Goal: Task Accomplishment & Management: Use online tool/utility

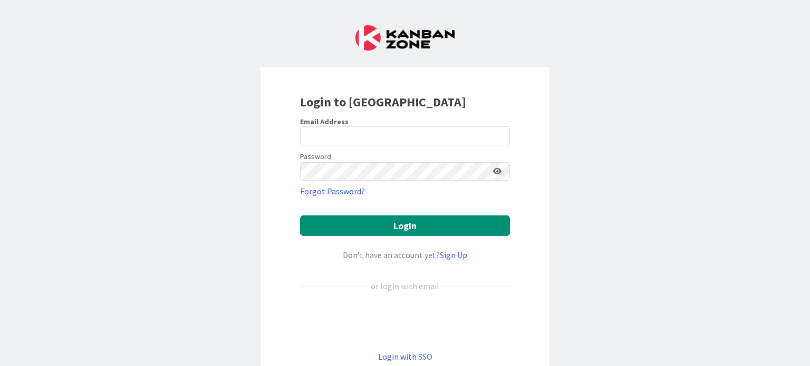
scroll to position [53, 0]
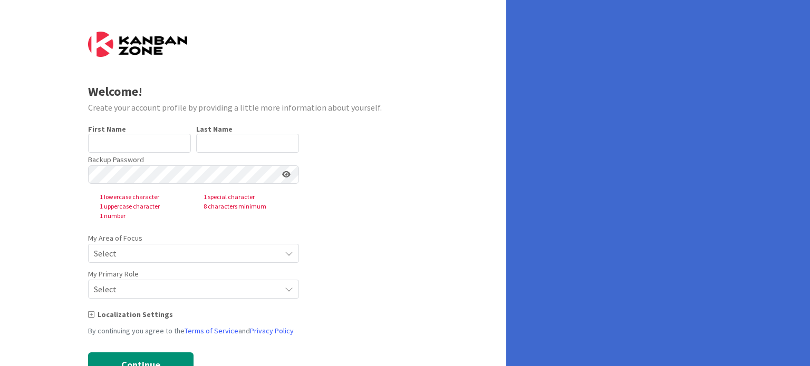
type input "[PERSON_NAME]"
type input "[PERSON_NAME] [PERSON_NAME]"
click at [285, 257] on icon at bounding box center [289, 253] width 8 height 8
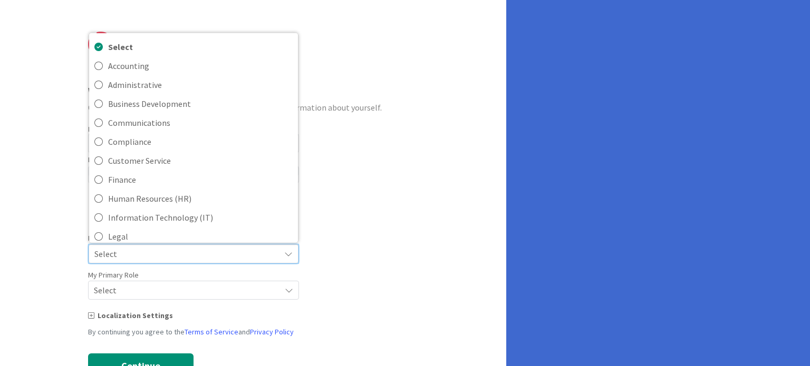
click at [283, 257] on div "Select" at bounding box center [194, 254] width 210 height 19
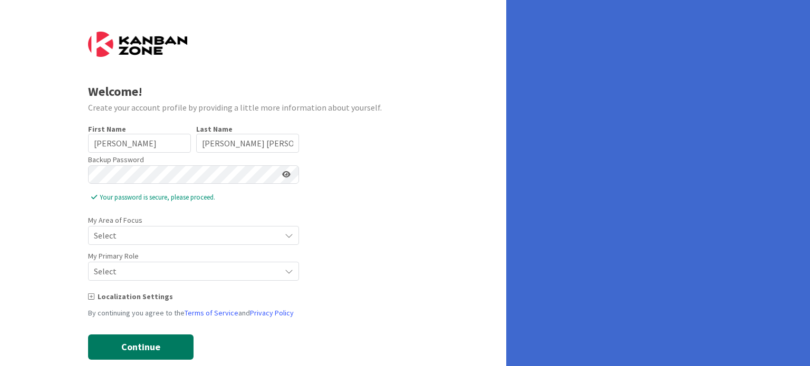
click at [153, 345] on button "Continue" at bounding box center [140, 347] width 105 height 25
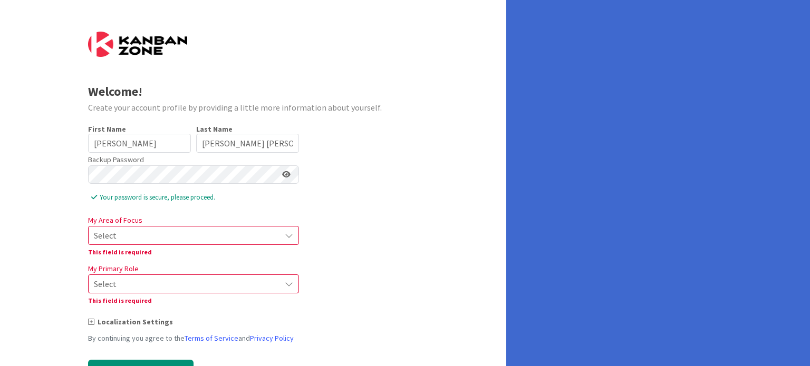
click at [151, 236] on span "Select" at bounding box center [184, 235] width 181 height 15
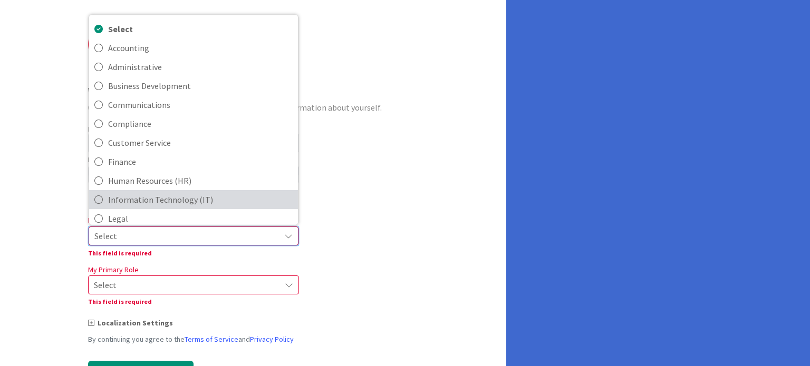
click at [156, 202] on span "Information Technology (IT)" at bounding box center [200, 199] width 185 height 16
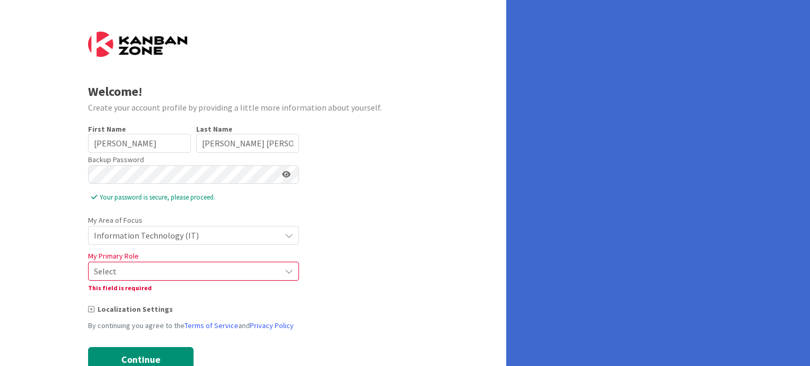
click at [145, 278] on span "Select" at bounding box center [184, 271] width 181 height 15
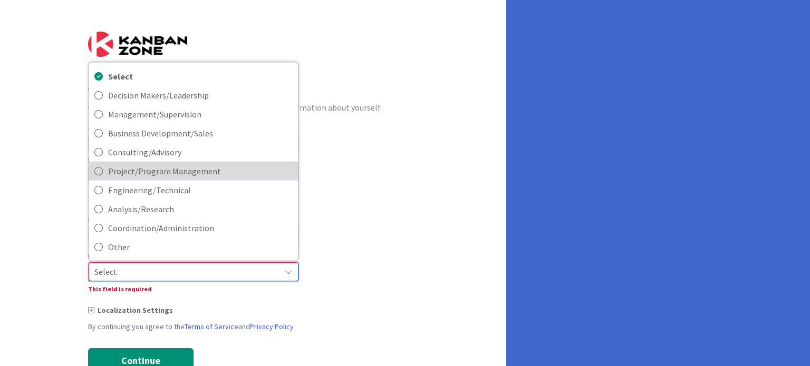
click at [162, 163] on span "Project/Program Management" at bounding box center [200, 171] width 185 height 16
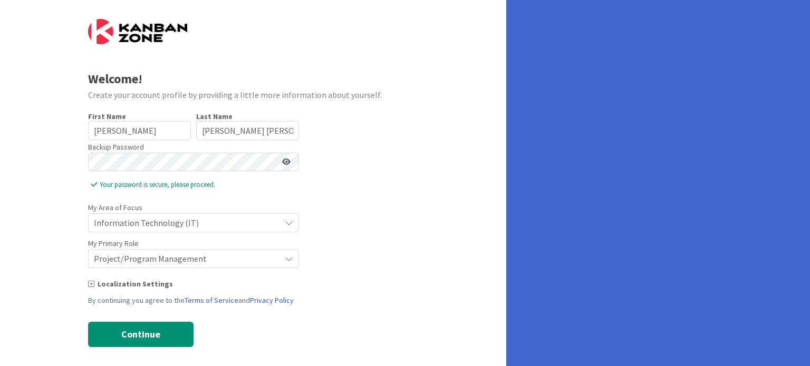
scroll to position [20, 0]
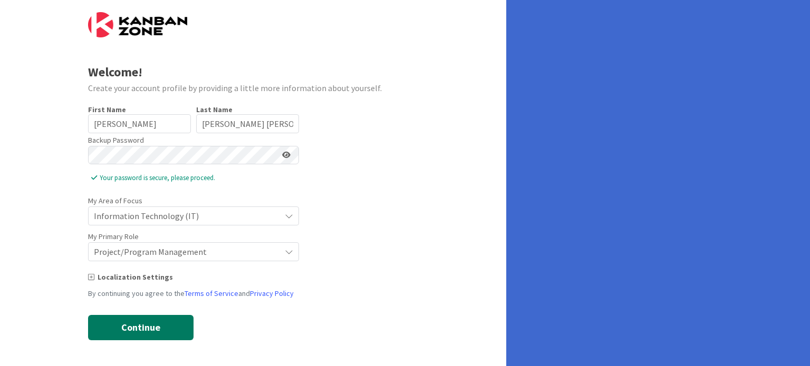
click at [139, 318] on button "Continue" at bounding box center [140, 327] width 105 height 25
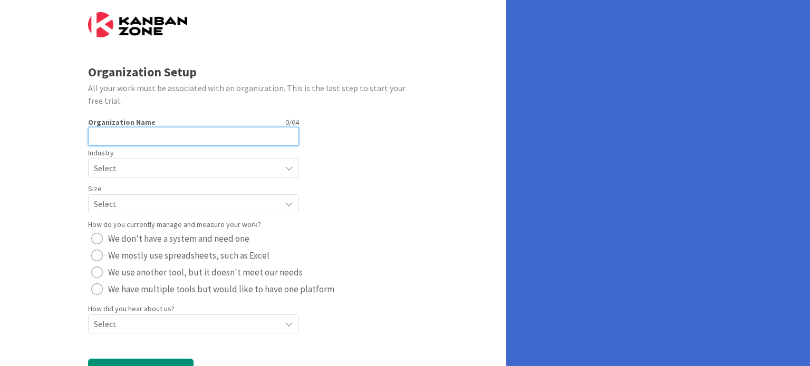
click at [119, 133] on input "text" at bounding box center [193, 136] width 211 height 19
type input "[PERSON_NAME]"
click at [154, 161] on span "Select" at bounding box center [184, 168] width 181 height 15
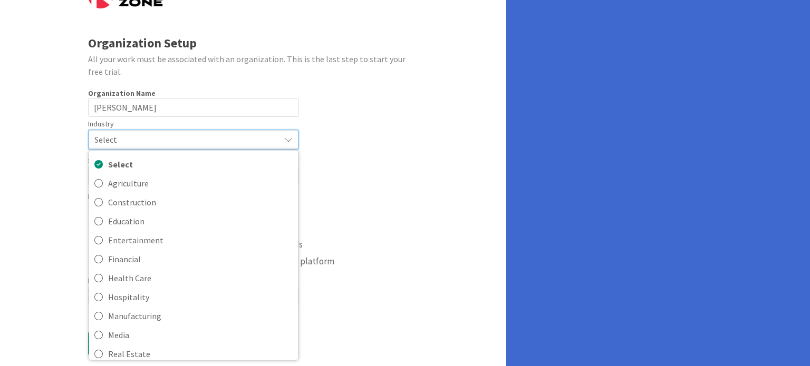
scroll to position [64, 0]
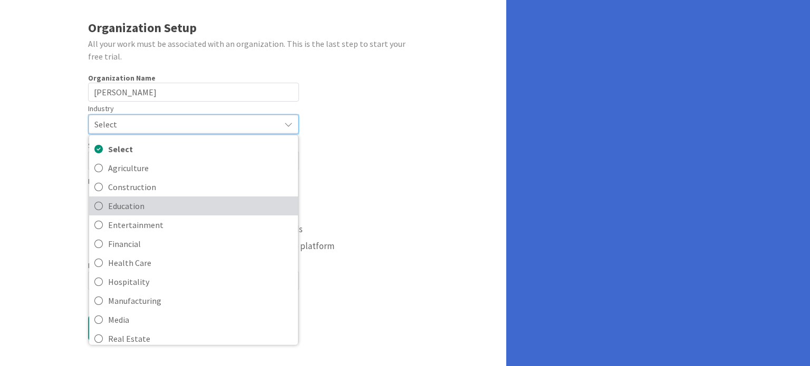
click at [135, 204] on span "Education" at bounding box center [200, 206] width 185 height 16
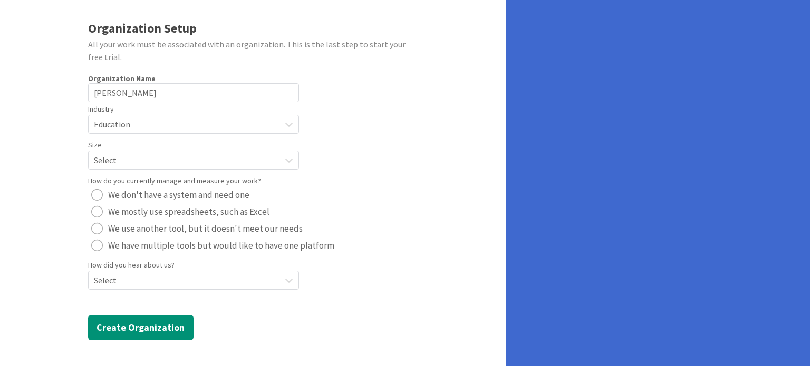
click at [112, 162] on span "Select" at bounding box center [184, 160] width 181 height 15
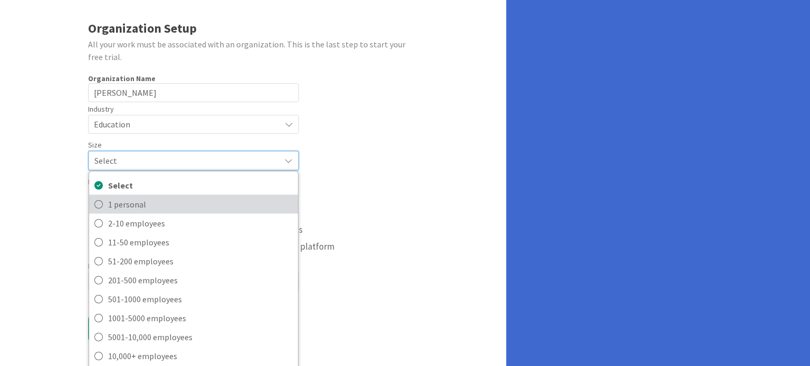
drag, startPoint x: 131, startPoint y: 202, endPoint x: 137, endPoint y: 200, distance: 6.7
click at [131, 202] on span "1 personal" at bounding box center [200, 204] width 185 height 16
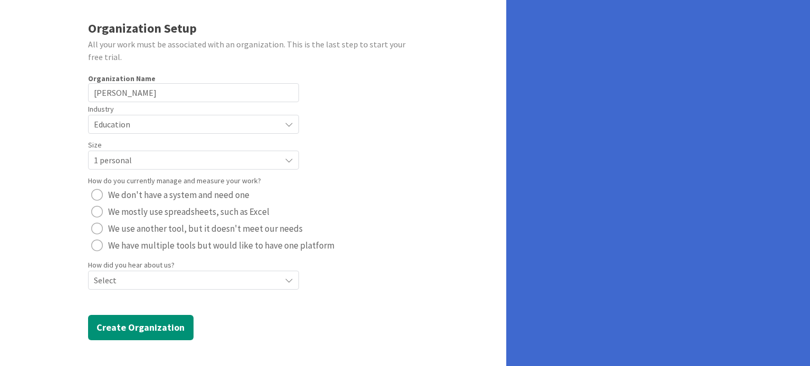
click at [97, 195] on div "radio" at bounding box center [97, 195] width 12 height 12
click at [191, 286] on span "Select" at bounding box center [184, 280] width 181 height 15
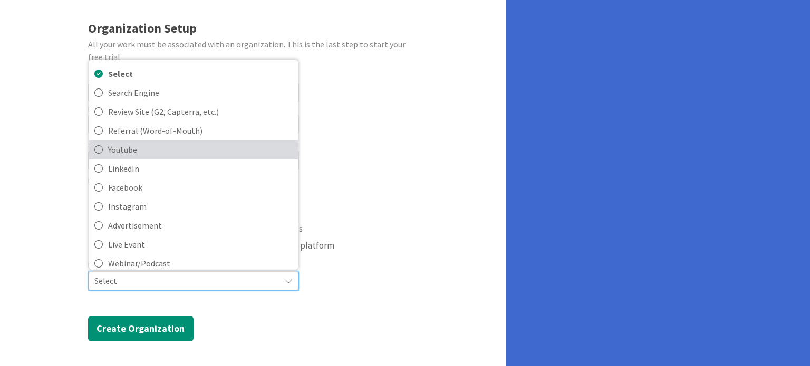
click at [92, 154] on link "Youtube" at bounding box center [193, 149] width 209 height 19
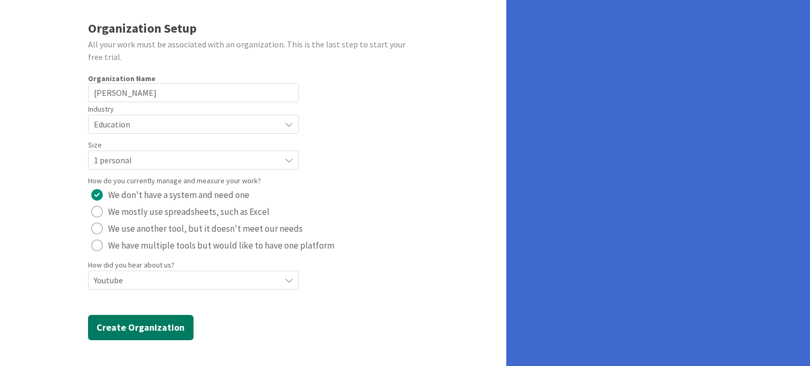
click at [154, 323] on button "Create Organization" at bounding box center [140, 327] width 105 height 25
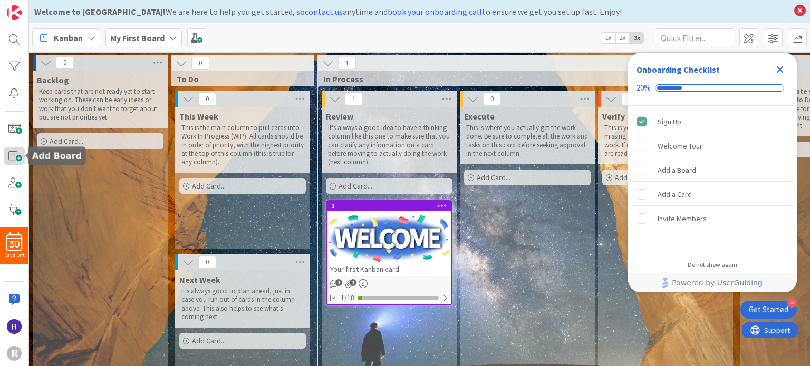
click at [20, 153] on span at bounding box center [14, 156] width 21 height 18
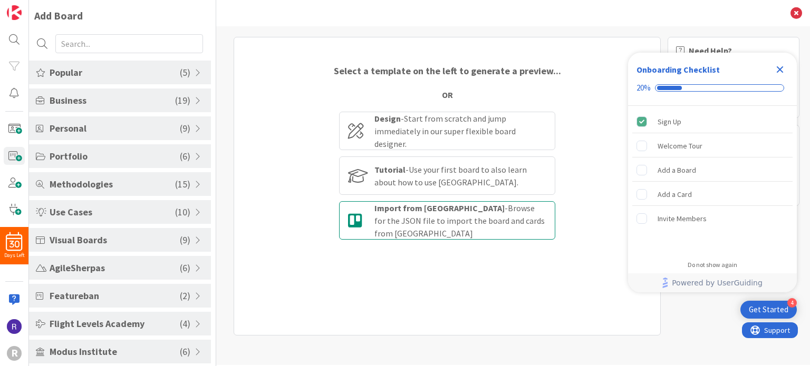
click at [402, 210] on b "Import from [GEOGRAPHIC_DATA]" at bounding box center [439, 208] width 130 height 11
click at [0, 0] on input "Import from [PERSON_NAME] - Browse for the JSON file to import the board and ca…" at bounding box center [0, 0] width 0 height 0
click at [443, 219] on div "Import from [PERSON_NAME] - Browse for the JSON file to import the board and ca…" at bounding box center [460, 221] width 172 height 38
click at [0, 0] on input "Import from [PERSON_NAME] - Browse for the JSON file to import the board and ca…" at bounding box center [0, 0] width 0 height 0
click at [400, 221] on div "Import from [PERSON_NAME] - Browse for the JSON file to import the board and ca…" at bounding box center [460, 221] width 172 height 38
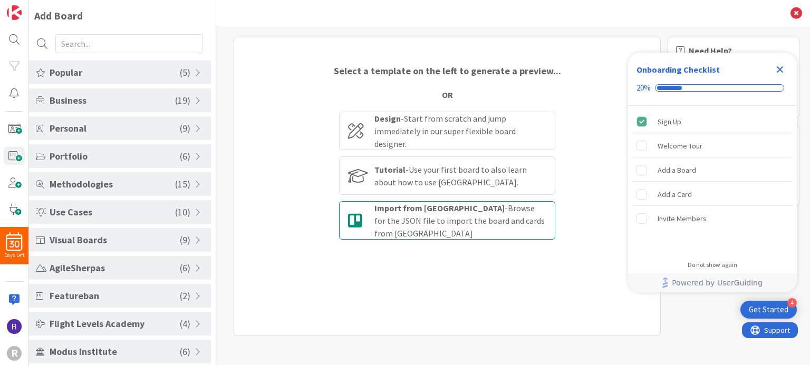
click at [0, 0] on input "Import from [PERSON_NAME] - Browse for the JSON file to import the board and ca…" at bounding box center [0, 0] width 0 height 0
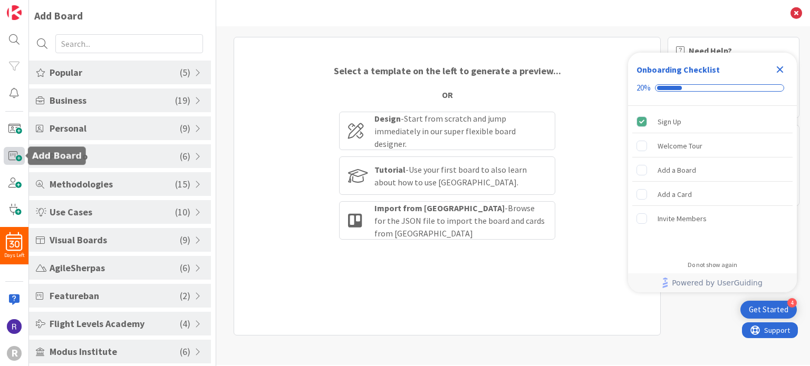
click at [13, 151] on span at bounding box center [14, 156] width 21 height 18
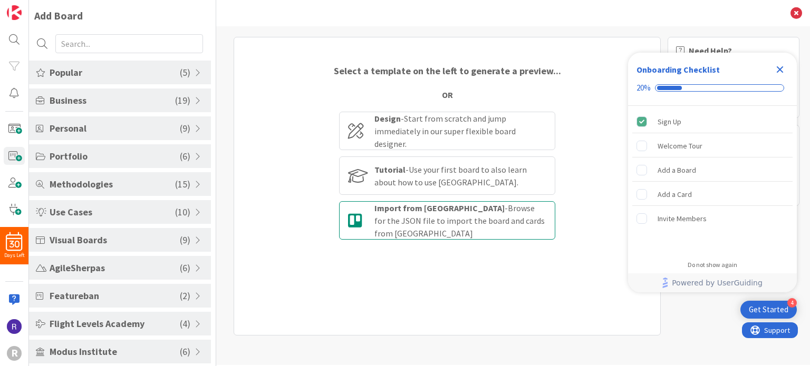
click at [426, 221] on div "Import from [PERSON_NAME] - Browse for the JSON file to import the board and ca…" at bounding box center [460, 221] width 172 height 38
click at [0, 0] on input "Import from [PERSON_NAME] - Browse for the JSON file to import the board and ca…" at bounding box center [0, 0] width 0 height 0
click at [53, 17] on div "Add Board" at bounding box center [58, 16] width 49 height 16
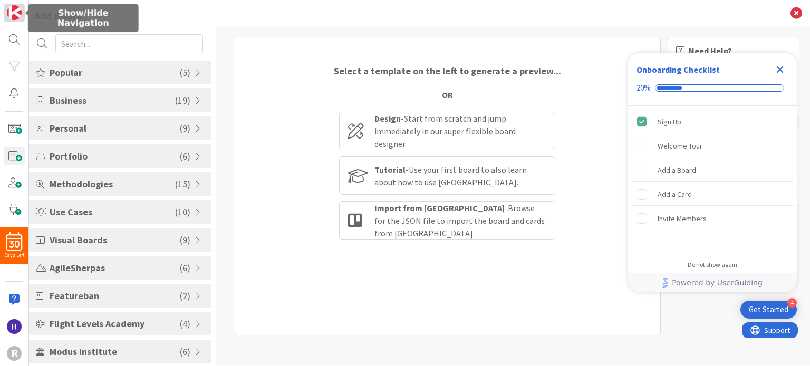
click at [12, 14] on img at bounding box center [14, 12] width 15 height 15
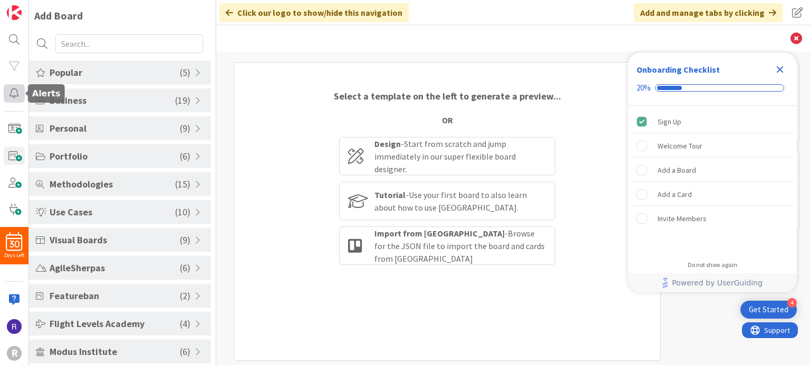
click at [11, 90] on div at bounding box center [14, 93] width 21 height 18
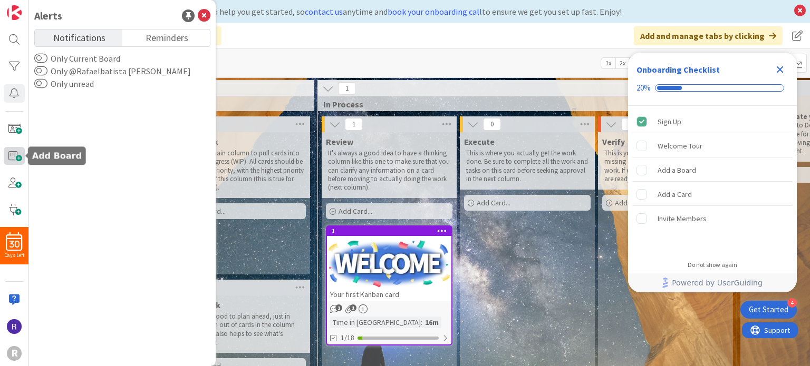
click at [8, 151] on span at bounding box center [14, 156] width 21 height 18
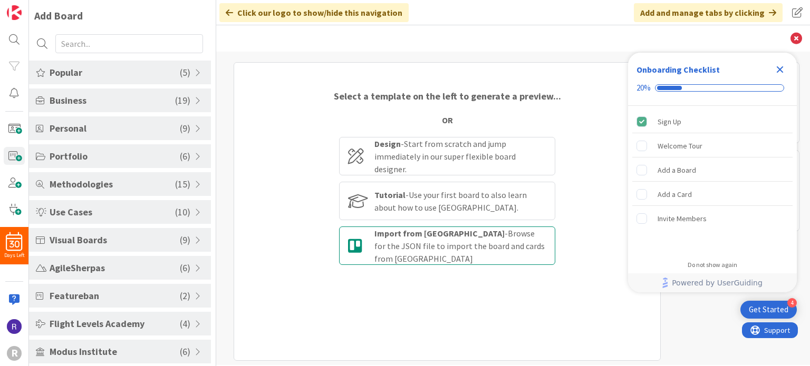
click at [420, 255] on div "Import from [PERSON_NAME] - Browse for the JSON file to import the board and ca…" at bounding box center [460, 246] width 172 height 38
click at [0, 0] on input "Import from [PERSON_NAME] - Browse for the JSON file to import the board and ca…" at bounding box center [0, 0] width 0 height 0
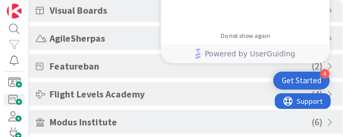
scroll to position [234, 0]
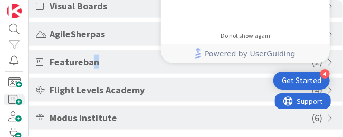
drag, startPoint x: 144, startPoint y: 52, endPoint x: 125, endPoint y: 36, distance: 24.7
click at [94, 63] on div "Featureban ( 2 )" at bounding box center [186, 62] width 314 height 24
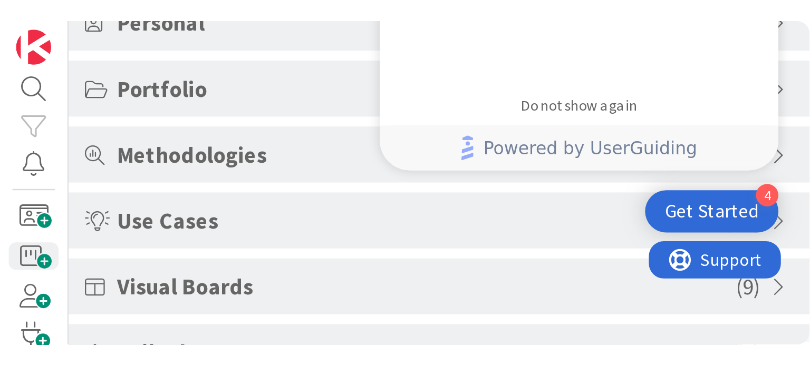
scroll to position [81, 0]
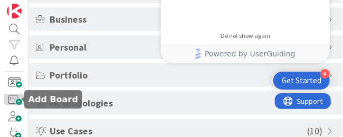
click at [14, 99] on span at bounding box center [14, 100] width 21 height 12
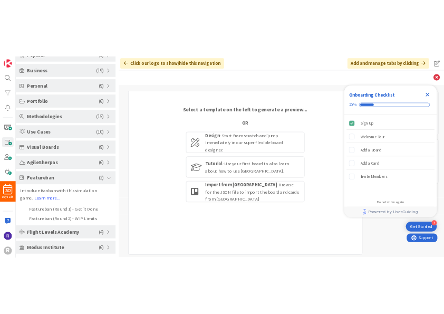
scroll to position [63, 0]
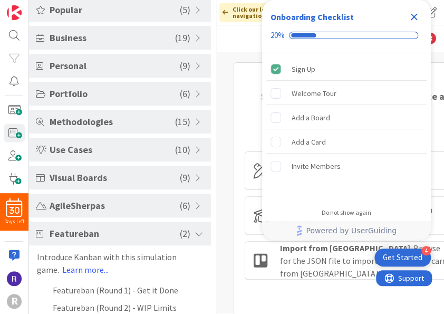
click at [413, 17] on icon "Close Checklist" at bounding box center [414, 17] width 7 height 7
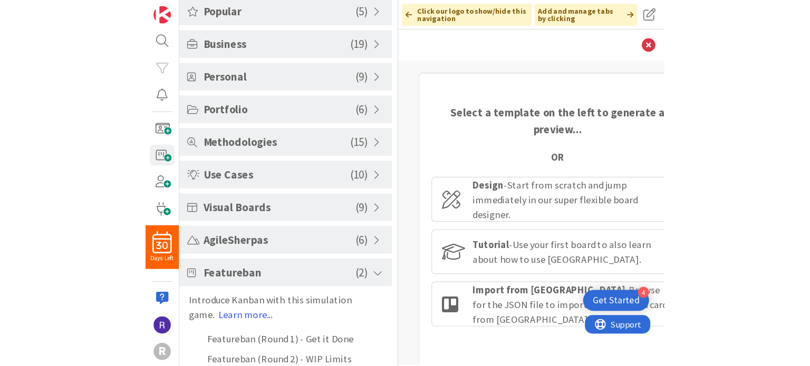
scroll to position [0, 0]
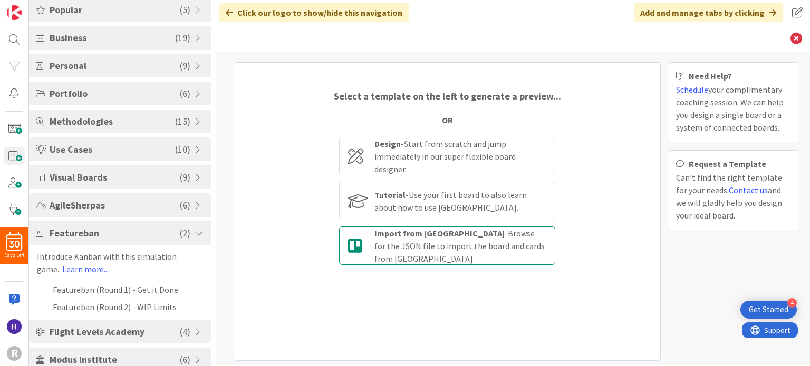
click at [368, 260] on div "Import from [PERSON_NAME] - Browse for the JSON file to import the board and ca…" at bounding box center [447, 246] width 216 height 38
click at [0, 0] on input "Import from [PERSON_NAME] - Browse for the JSON file to import the board and ca…" at bounding box center [0, 0] width 0 height 0
click at [388, 239] on b "Import from [GEOGRAPHIC_DATA]" at bounding box center [439, 233] width 130 height 11
click at [0, 0] on input "Import from [PERSON_NAME] - Browse for the JSON file to import the board and ca…" at bounding box center [0, 0] width 0 height 0
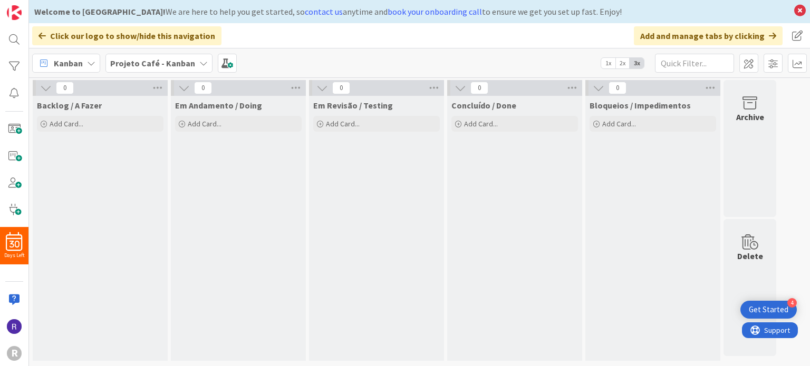
click at [48, 88] on icon at bounding box center [46, 88] width 12 height 12
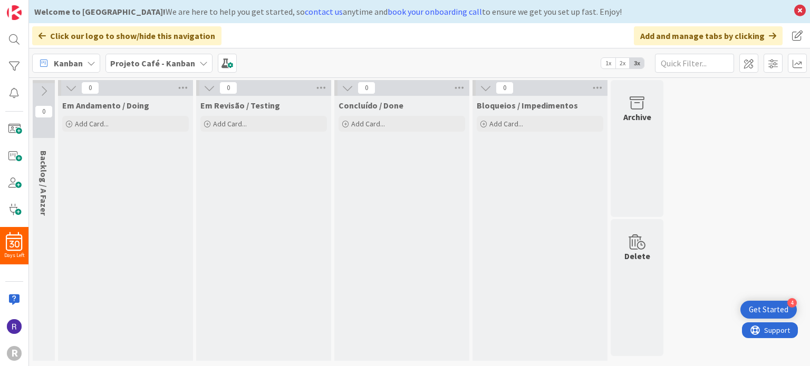
click at [44, 90] on icon at bounding box center [44, 91] width 12 height 12
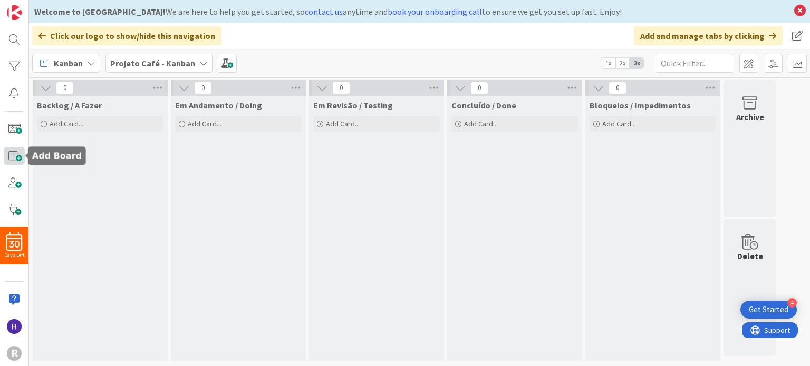
click at [14, 157] on span at bounding box center [14, 156] width 21 height 18
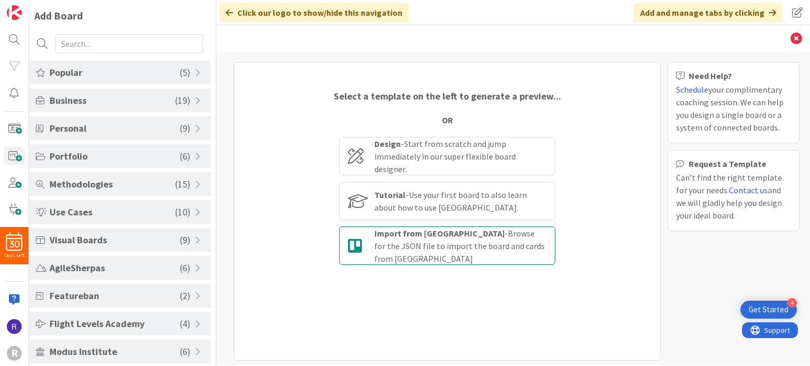
click at [384, 254] on div "Import from [PERSON_NAME] - Browse for the JSON file to import the board and ca…" at bounding box center [460, 246] width 172 height 38
click at [0, 0] on input "Import from [PERSON_NAME] - Browse for the JSON file to import the board and ca…" at bounding box center [0, 0] width 0 height 0
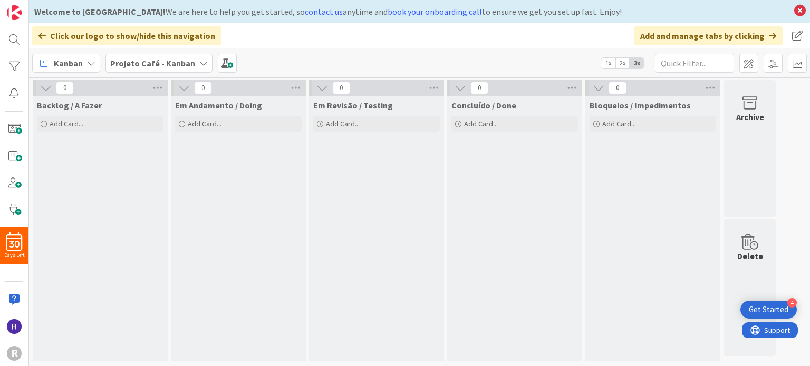
click at [162, 65] on b "Projeto Café - Kanban" at bounding box center [152, 63] width 85 height 11
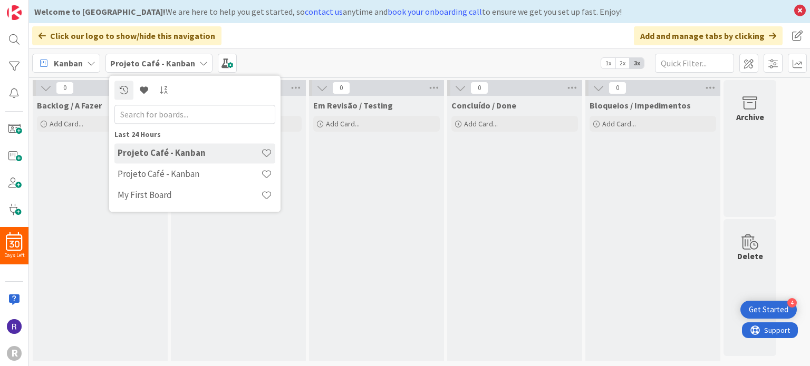
click at [146, 152] on h4 "Projeto Café - Kanban" at bounding box center [189, 153] width 143 height 11
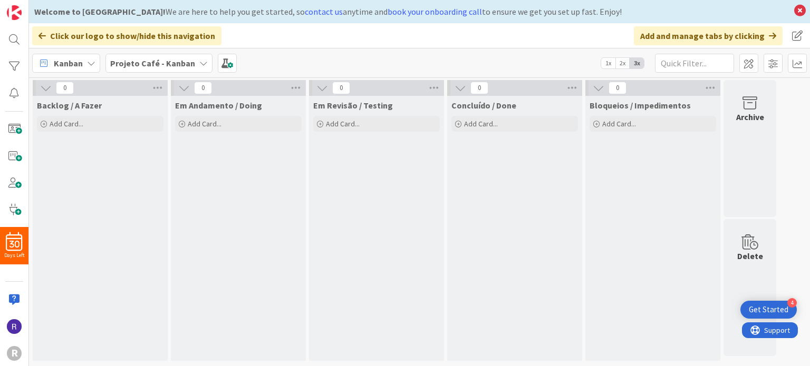
click at [168, 61] on b "Projeto Café - Kanban" at bounding box center [152, 63] width 85 height 11
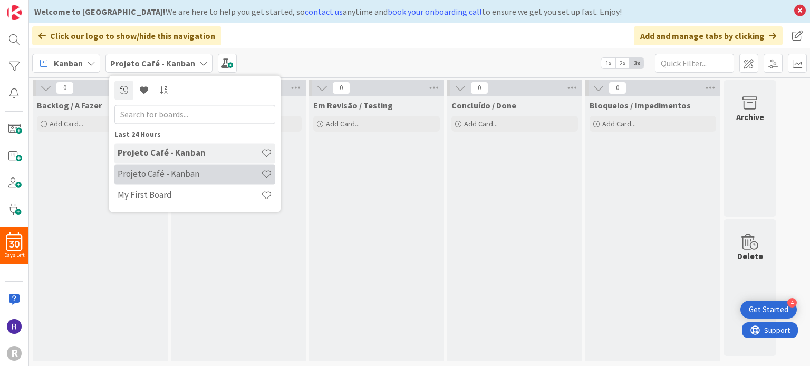
click at [149, 169] on h4 "Projeto Café - Kanban" at bounding box center [189, 174] width 143 height 11
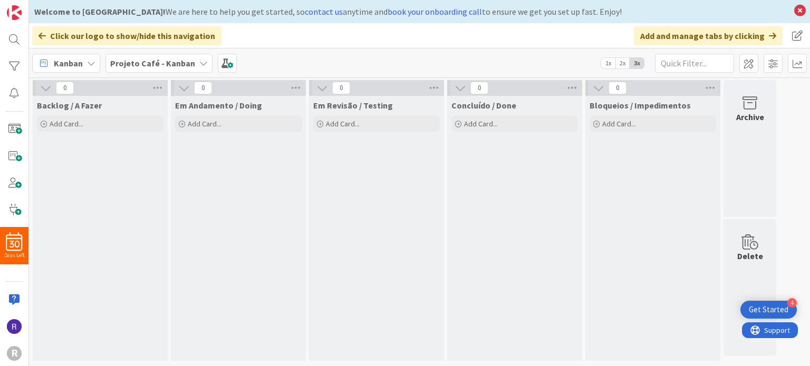
click at [193, 63] on div "Projeto Café - Kanban" at bounding box center [158, 63] width 107 height 19
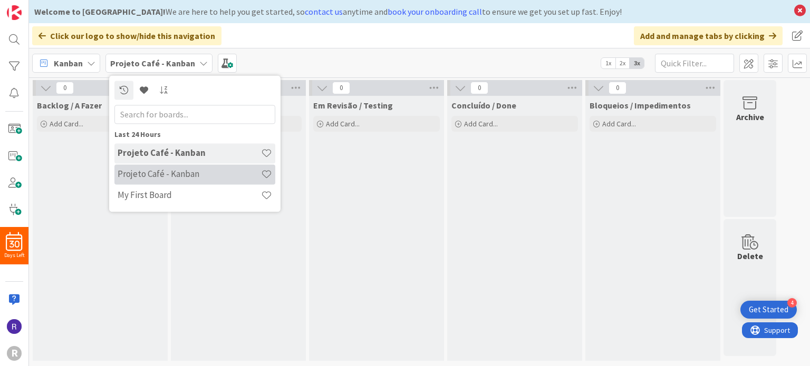
click at [135, 170] on h4 "Projeto Café - Kanban" at bounding box center [189, 174] width 143 height 11
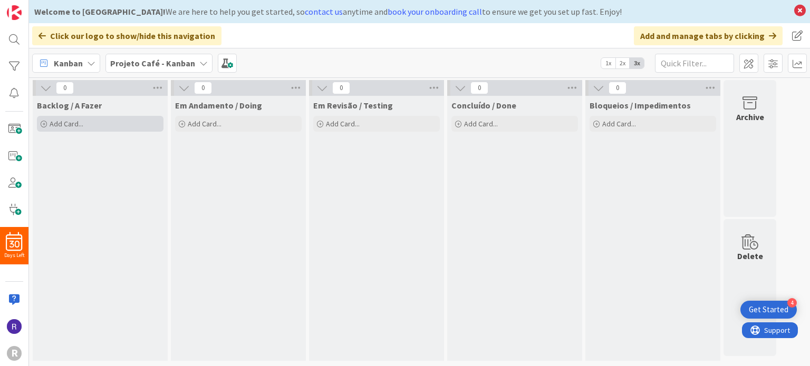
click at [53, 129] on div "Add Card..." at bounding box center [100, 124] width 127 height 16
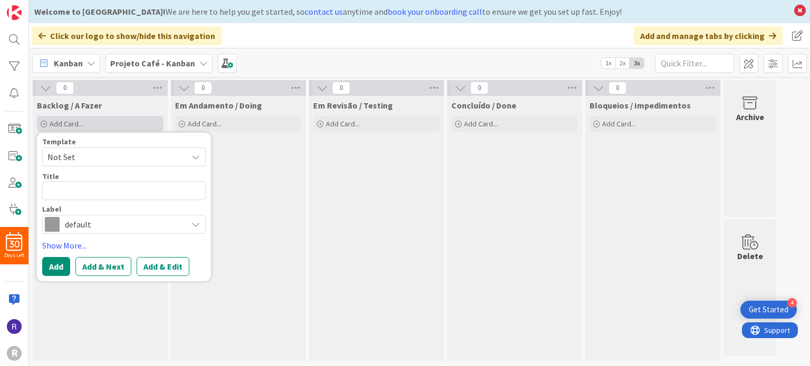
click at [55, 127] on span "Add Card..." at bounding box center [67, 123] width 34 height 9
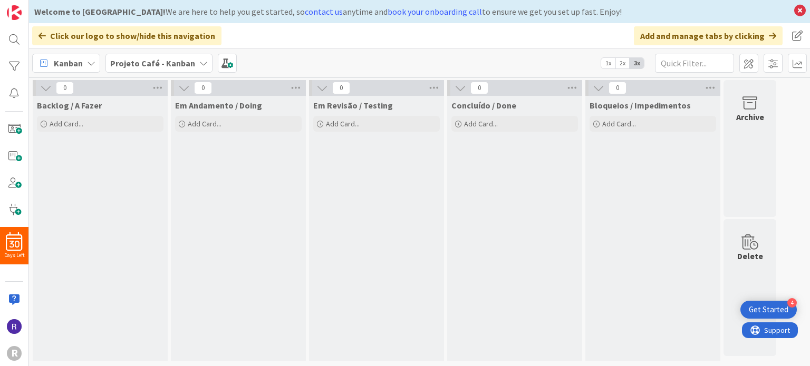
click at [84, 62] on div "Kanban" at bounding box center [66, 63] width 68 height 19
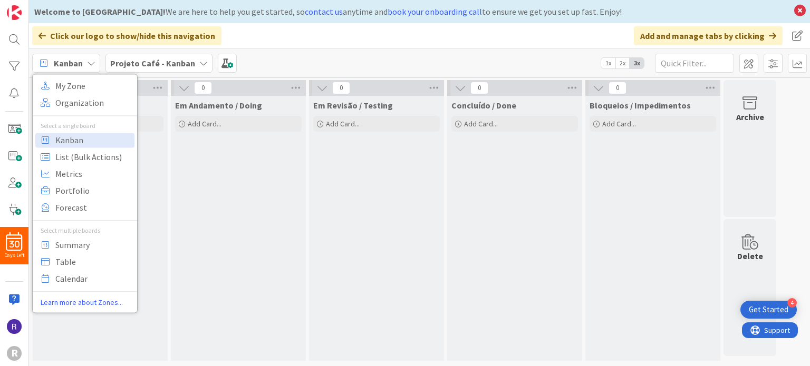
click at [84, 62] on div "Kanban" at bounding box center [66, 63] width 68 height 19
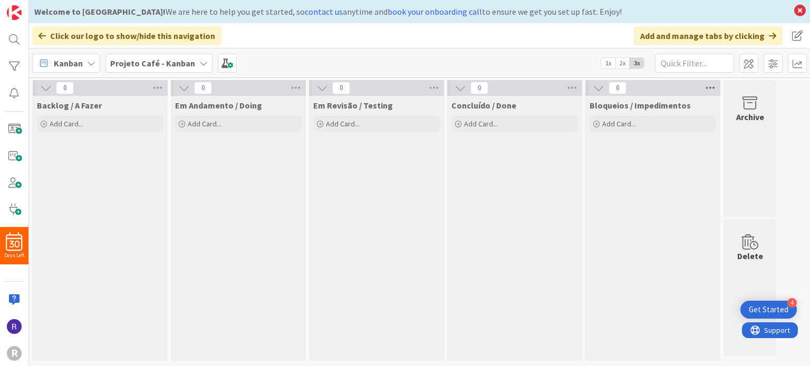
click at [706, 86] on icon at bounding box center [710, 88] width 14 height 16
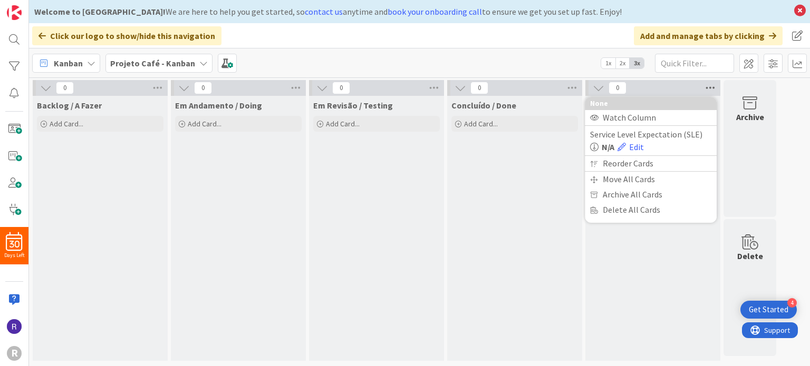
click at [707, 85] on icon at bounding box center [710, 88] width 14 height 16
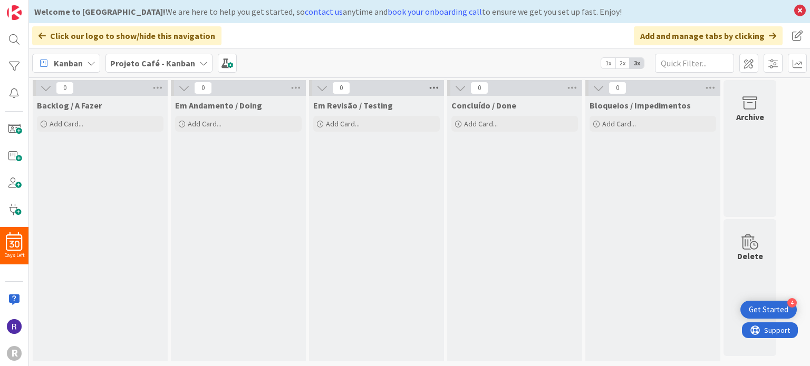
click at [434, 90] on icon at bounding box center [434, 88] width 14 height 16
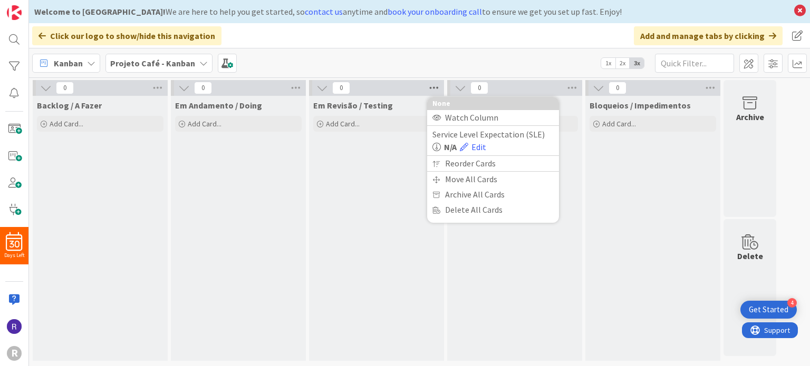
click at [434, 90] on icon at bounding box center [434, 88] width 14 height 16
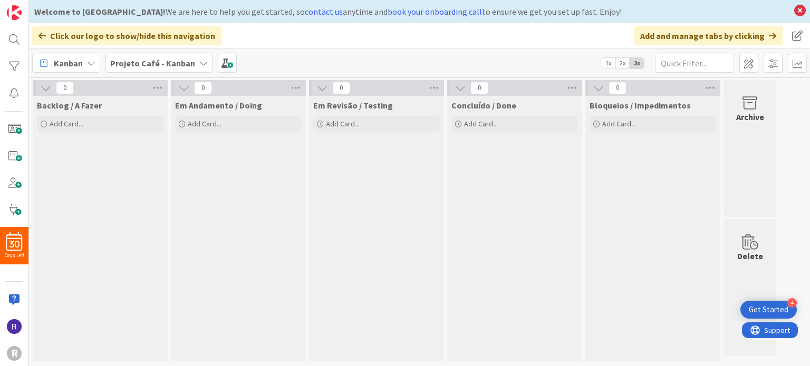
click at [199, 64] on icon at bounding box center [203, 63] width 8 height 8
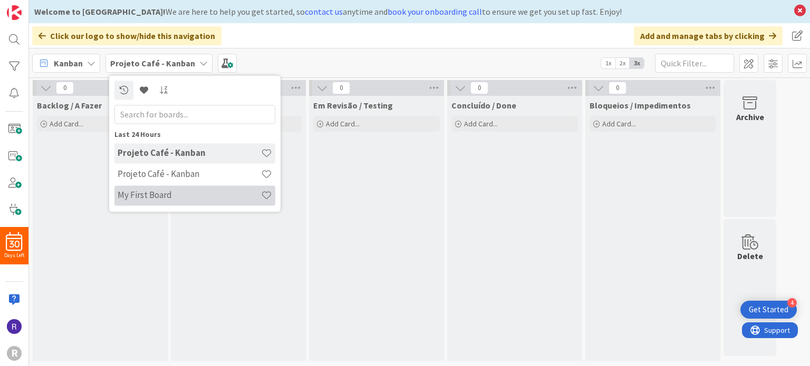
click at [156, 194] on h4 "My First Board" at bounding box center [189, 195] width 143 height 11
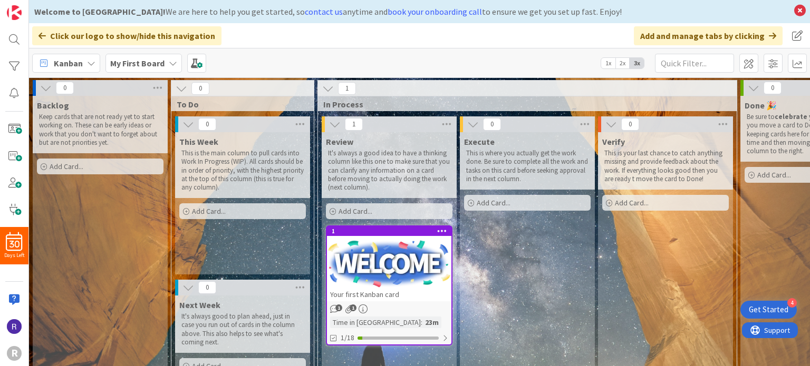
click at [170, 65] on icon at bounding box center [173, 63] width 8 height 8
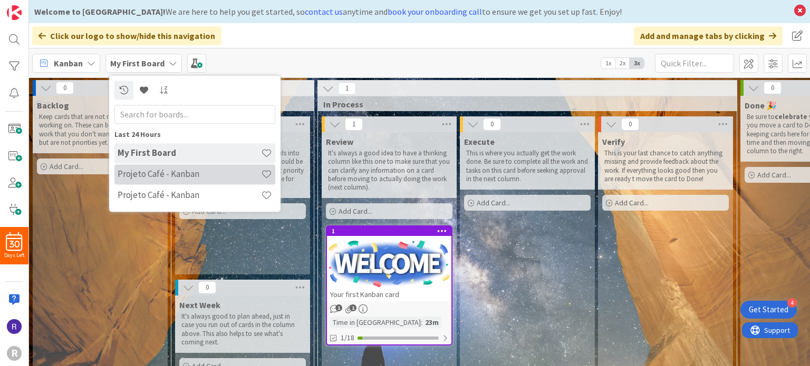
click at [147, 172] on h4 "Projeto Café - Kanban" at bounding box center [189, 174] width 143 height 11
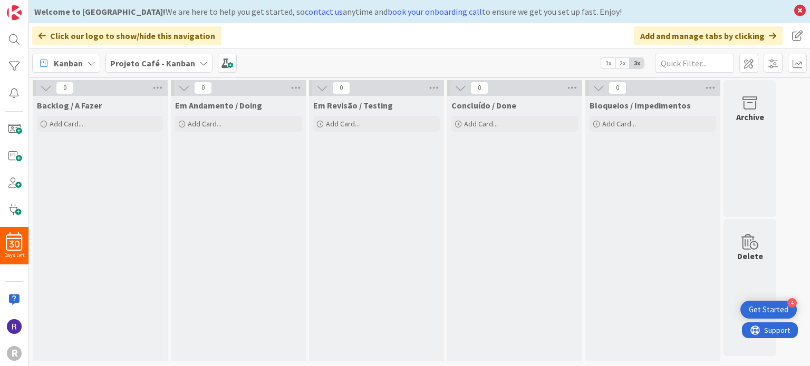
click at [195, 67] on div "Projeto Café - Kanban" at bounding box center [158, 63] width 107 height 19
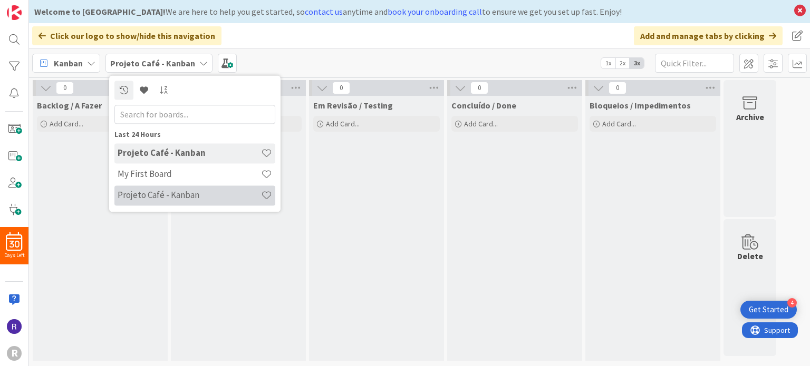
click at [177, 196] on h4 "Projeto Café - Kanban" at bounding box center [189, 195] width 143 height 11
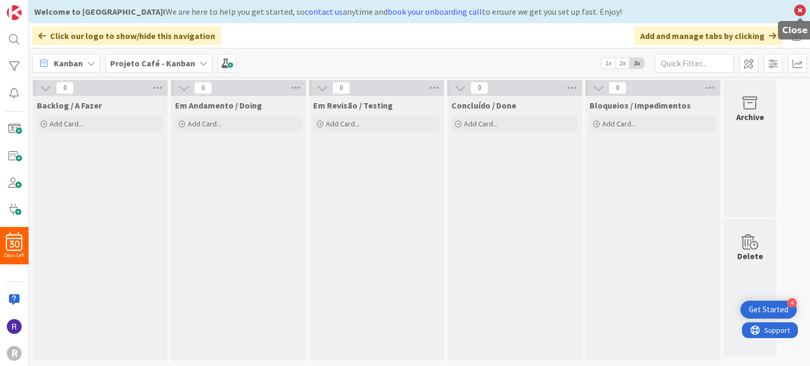
click at [796, 9] on icon at bounding box center [800, 10] width 14 height 15
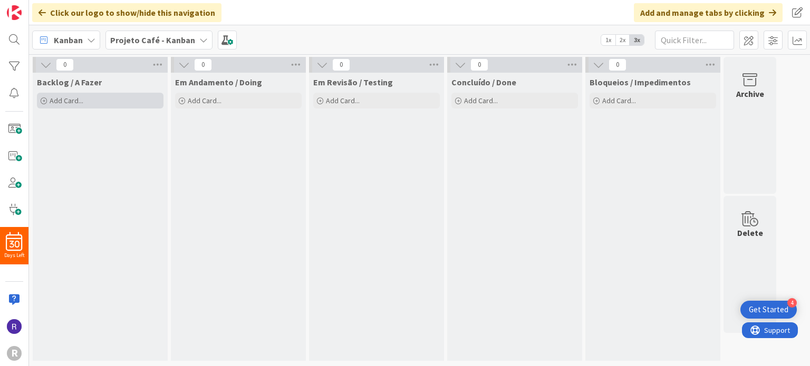
click at [98, 107] on div "Add Card..." at bounding box center [100, 101] width 127 height 16
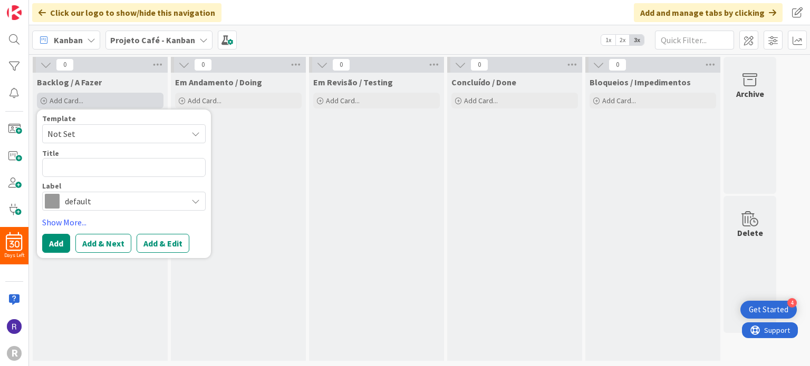
type textarea "x"
type textarea "Criar interface de adição de novos produtos"
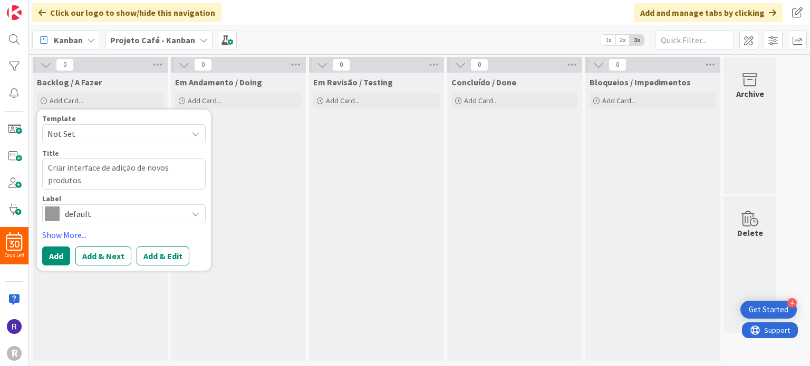
drag, startPoint x: 143, startPoint y: 168, endPoint x: 44, endPoint y: 172, distance: 99.2
click at [44, 172] on textarea "Criar interface de adição de novos produtos" at bounding box center [123, 174] width 163 height 32
type textarea "x"
type textarea "novos produtos"
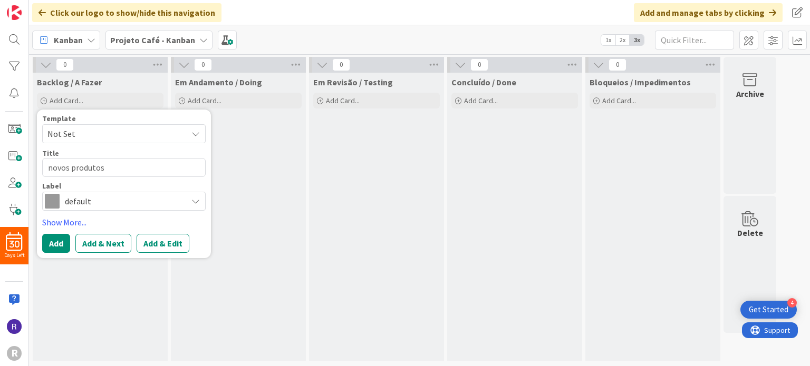
type textarea "x"
type textarea "novos produtos"
type textarea "x"
type textarea "Nnovos produtos"
type textarea "x"
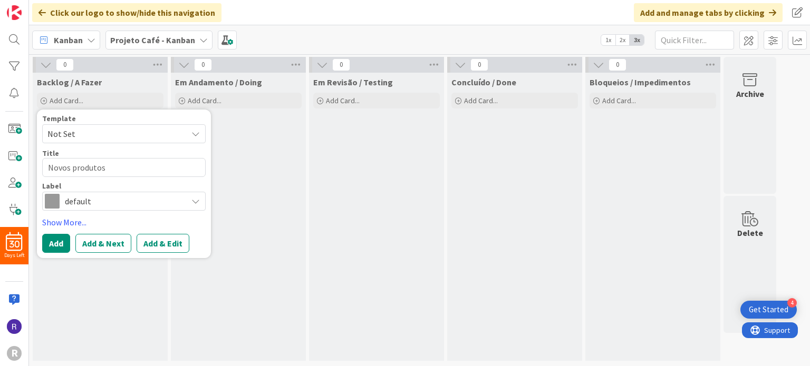
type textarea "Novos produtos"
click at [170, 200] on span "default" at bounding box center [123, 201] width 117 height 15
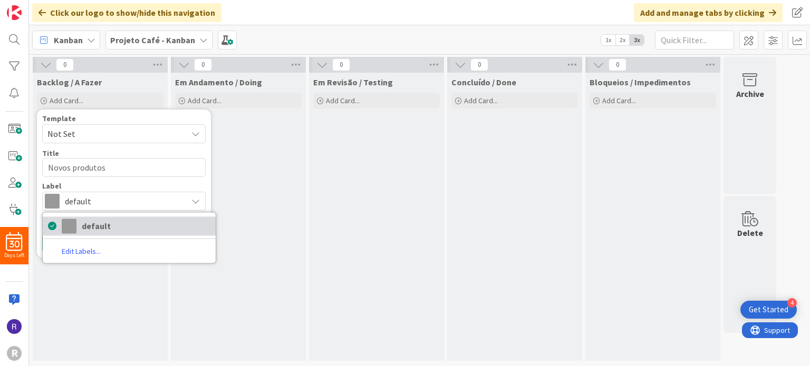
click at [95, 227] on span "default" at bounding box center [146, 226] width 129 height 16
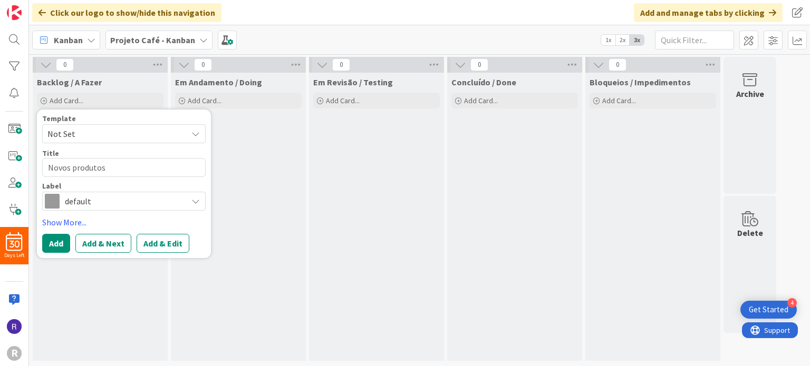
click at [192, 199] on icon at bounding box center [195, 201] width 8 height 8
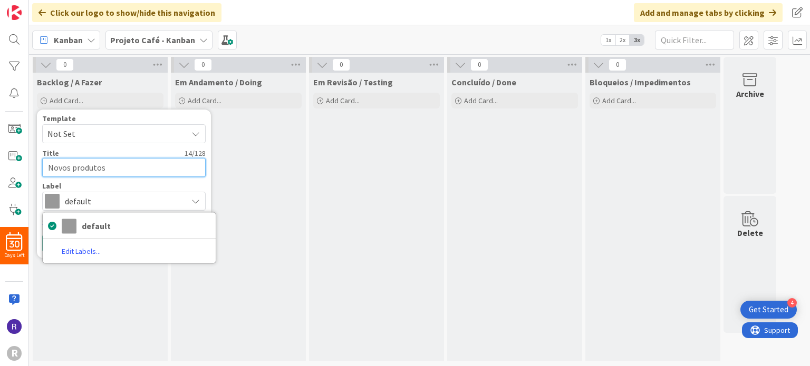
click at [138, 160] on textarea "Novos produtos" at bounding box center [123, 167] width 163 height 19
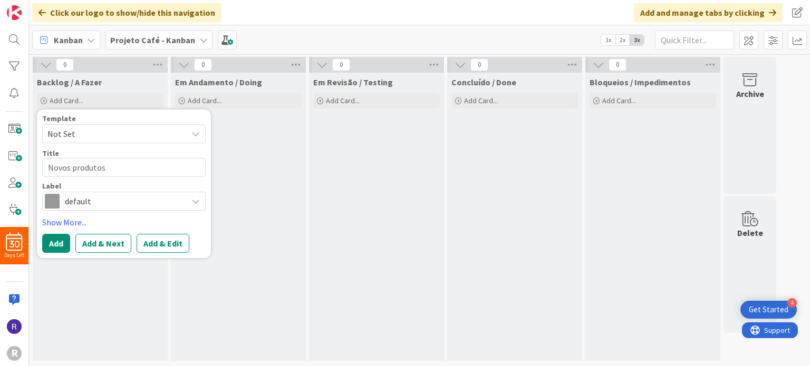
click at [167, 130] on span "Not Set" at bounding box center [113, 134] width 132 height 14
click at [177, 131] on span "Not Set" at bounding box center [113, 134] width 132 height 14
click at [107, 185] on link "Add Card Templates" at bounding box center [80, 181] width 74 height 19
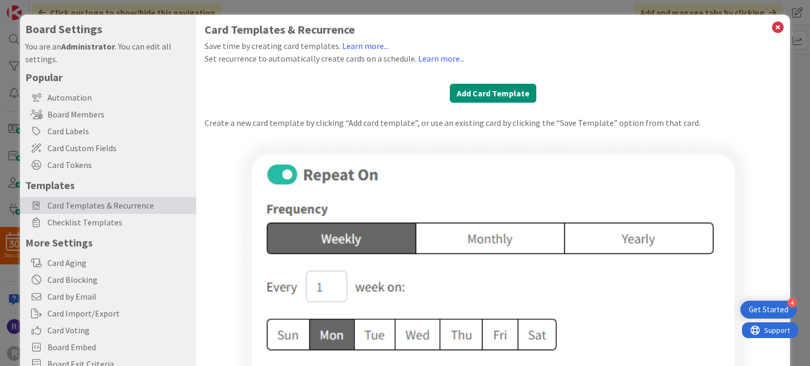
click at [481, 248] on img at bounding box center [492, 282] width 527 height 301
click at [72, 148] on span "Card Custom Fields" at bounding box center [118, 148] width 143 height 13
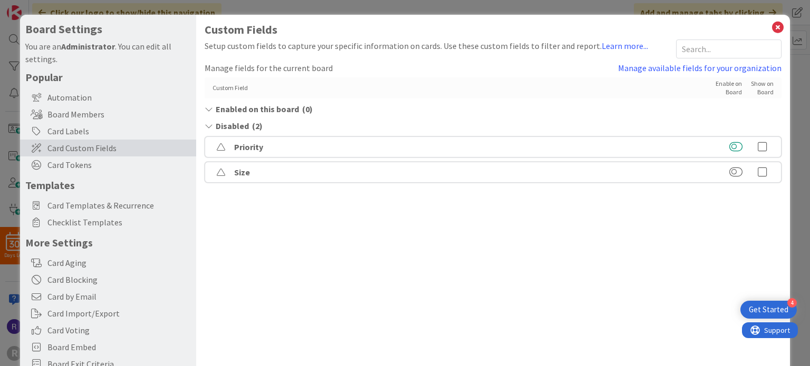
click at [730, 149] on button at bounding box center [735, 147] width 13 height 11
click at [771, 27] on icon at bounding box center [778, 27] width 14 height 15
type textarea "x"
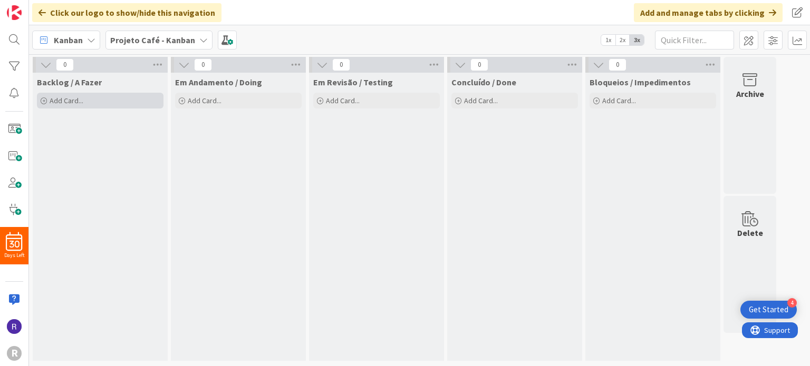
click at [84, 103] on div "Add Card..." at bounding box center [100, 101] width 127 height 16
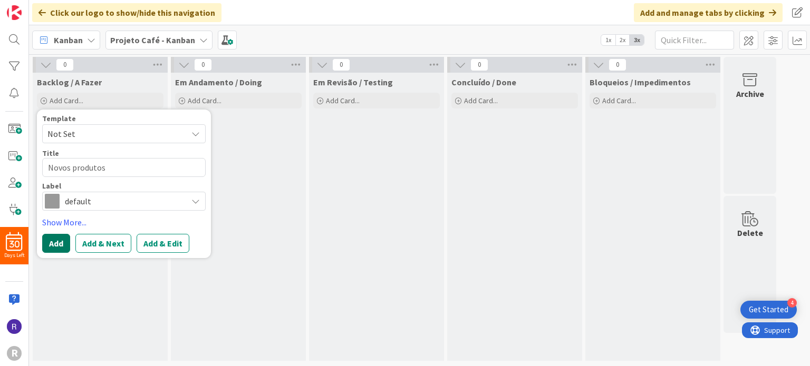
click at [59, 244] on button "Add" at bounding box center [56, 243] width 28 height 19
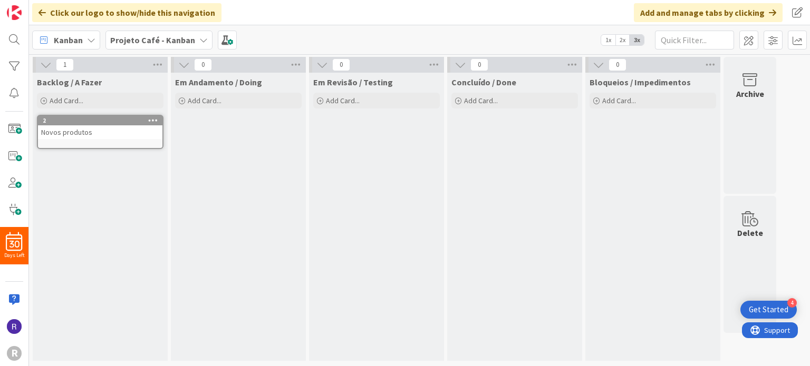
click at [107, 199] on div "Backlog / A Fazer Add Card... Template Not Set Not Set Add Card Templates Title…" at bounding box center [100, 217] width 135 height 288
click at [187, 60] on icon at bounding box center [184, 65] width 12 height 12
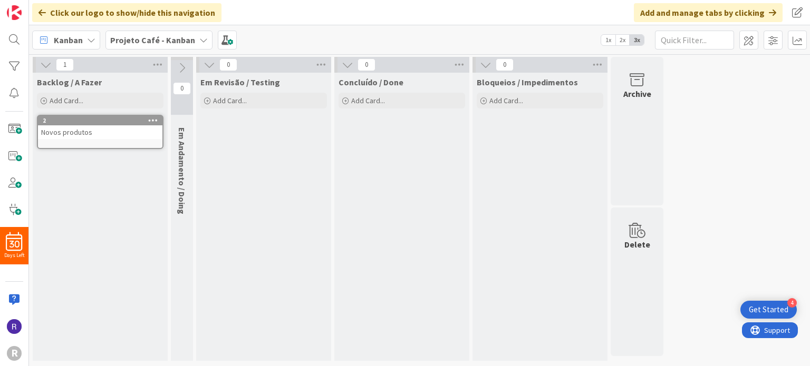
click at [185, 60] on button at bounding box center [182, 68] width 22 height 16
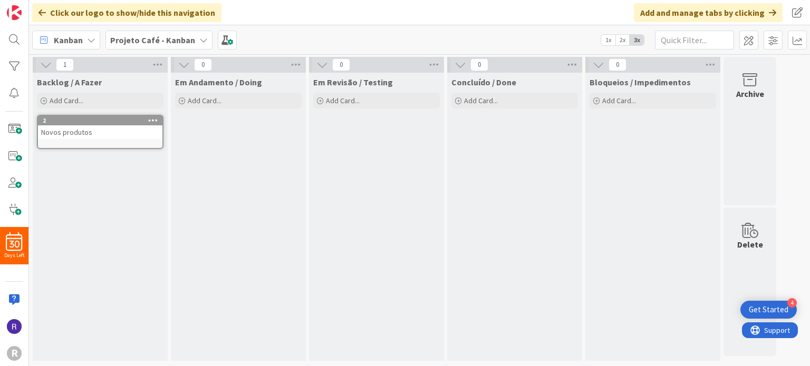
click at [179, 61] on icon at bounding box center [184, 65] width 12 height 12
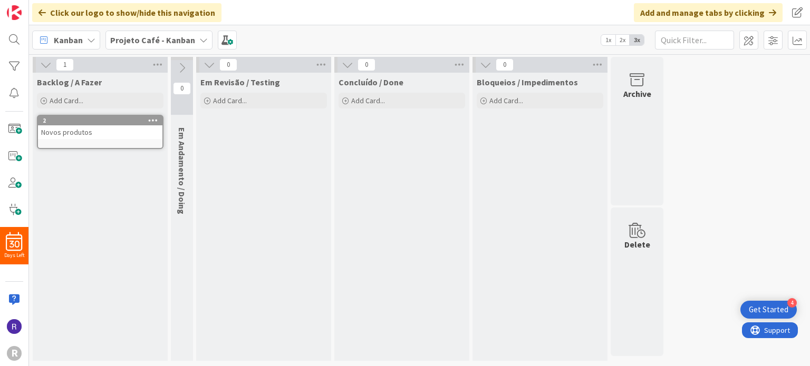
click at [210, 63] on icon at bounding box center [210, 65] width 12 height 12
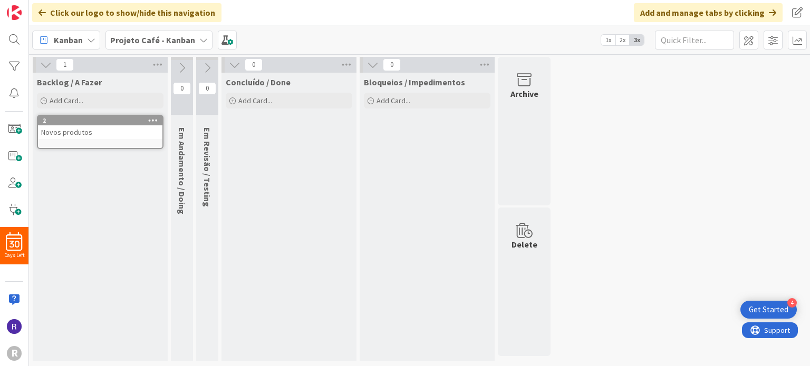
click at [207, 65] on icon at bounding box center [207, 68] width 12 height 12
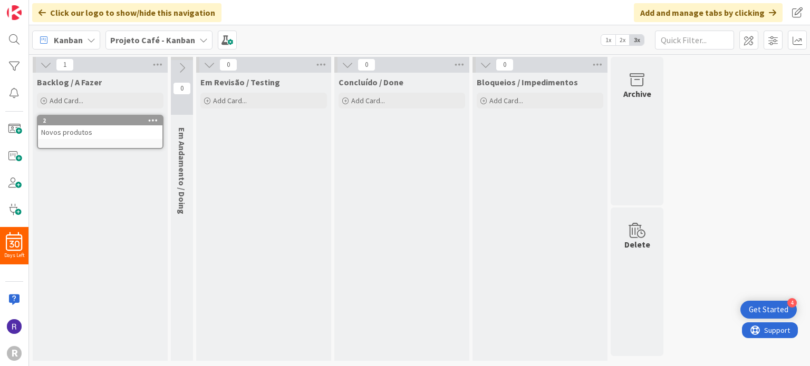
click at [184, 69] on icon at bounding box center [182, 68] width 12 height 12
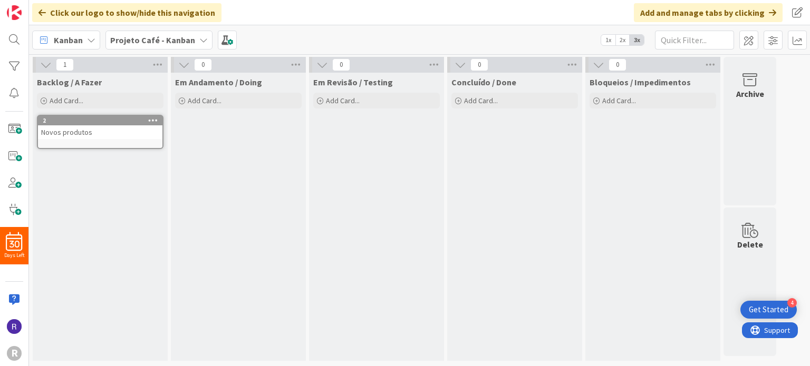
click at [125, 160] on div "Backlog / A Fazer Add Card... Template Not Set Not Set Add Card Templates Title…" at bounding box center [100, 217] width 135 height 288
click at [150, 121] on icon at bounding box center [153, 120] width 10 height 7
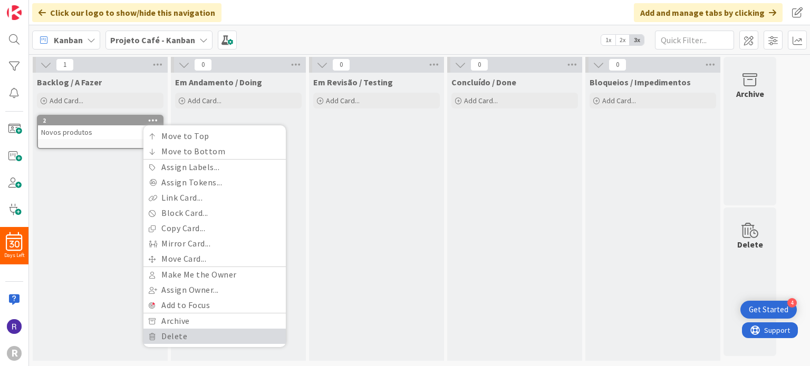
click at [171, 339] on link "Delete" at bounding box center [214, 336] width 142 height 15
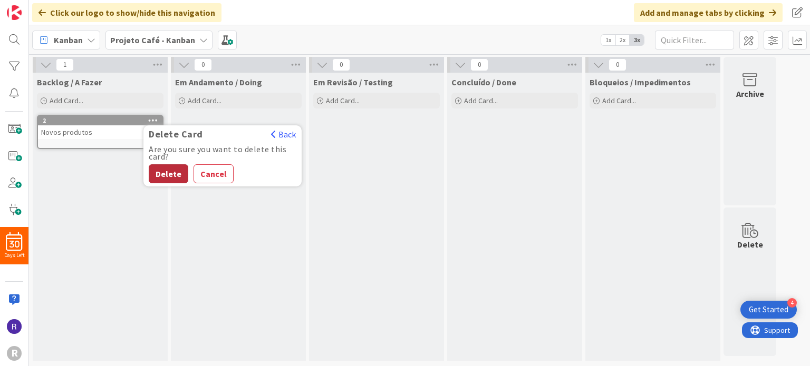
click at [177, 175] on button "Delete" at bounding box center [169, 173] width 40 height 19
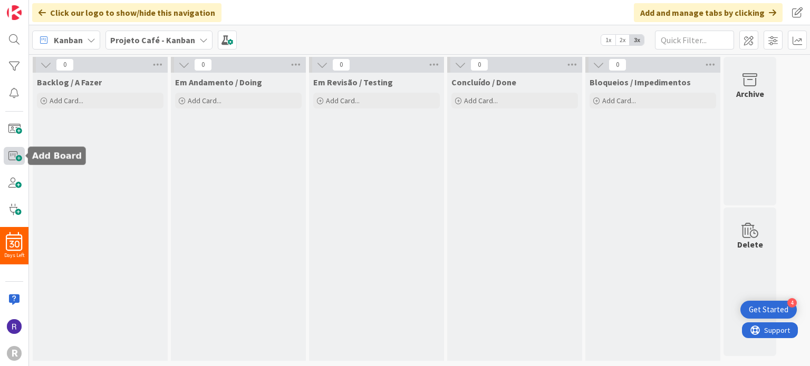
click at [18, 150] on span at bounding box center [14, 156] width 21 height 18
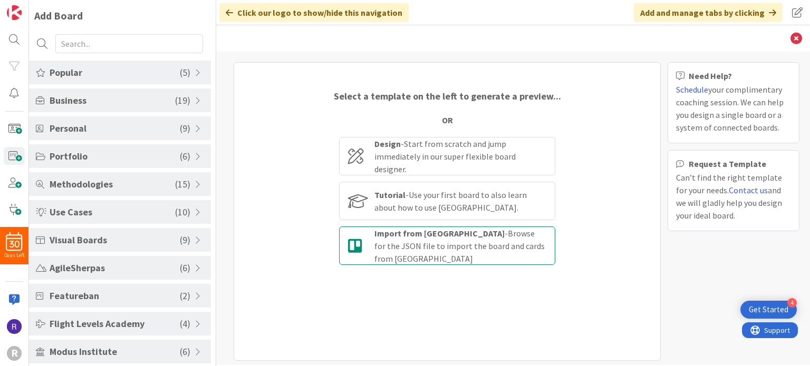
click at [360, 232] on div "Import from [PERSON_NAME] - Browse for the JSON file to import the board and ca…" at bounding box center [447, 246] width 216 height 38
click at [0, 0] on input "Import from [PERSON_NAME] - Browse for the JSON file to import the board and ca…" at bounding box center [0, 0] width 0 height 0
click at [471, 247] on div "Import from [PERSON_NAME] - Browse for the JSON file to import the board and ca…" at bounding box center [460, 246] width 172 height 38
click at [0, 0] on input "Import from [PERSON_NAME] - Browse for the JSON file to import the board and ca…" at bounding box center [0, 0] width 0 height 0
click at [400, 258] on div "Import from [PERSON_NAME] - Browse for the JSON file to import the board and ca…" at bounding box center [447, 246] width 216 height 38
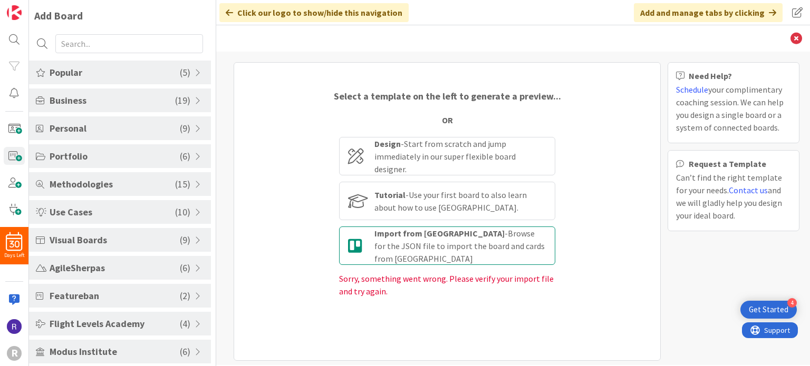
click at [0, 0] on input "Import from [PERSON_NAME] - Browse for the JSON file to import the board and ca…" at bounding box center [0, 0] width 0 height 0
click at [383, 253] on div "Import from [PERSON_NAME] - Browse for the JSON file to import the board and ca…" at bounding box center [460, 246] width 172 height 38
click at [0, 0] on input "Import from [PERSON_NAME] - Browse for the JSON file to import the board and ca…" at bounding box center [0, 0] width 0 height 0
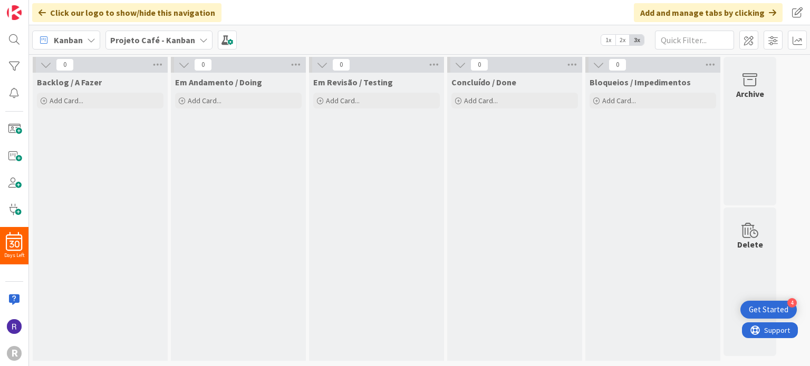
click at [167, 40] on b "Projeto Café - Kanban" at bounding box center [152, 40] width 85 height 11
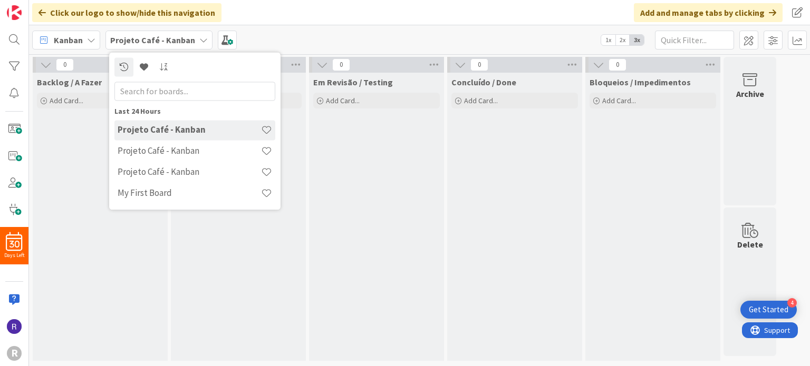
click at [167, 40] on b "Projeto Café - Kanban" at bounding box center [152, 40] width 85 height 11
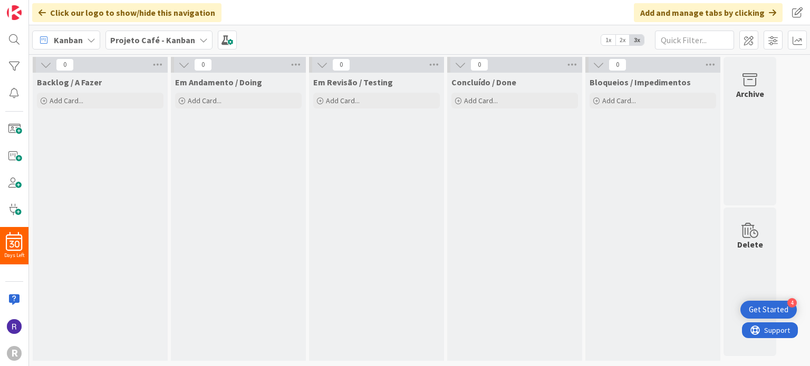
click at [167, 37] on b "Projeto Café - Kanban" at bounding box center [152, 40] width 85 height 11
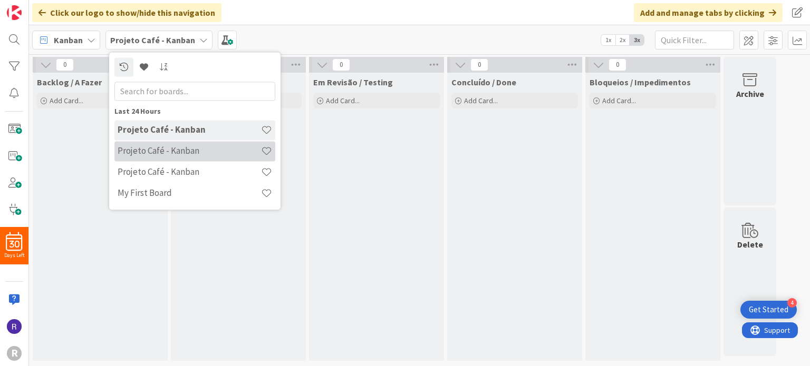
click at [141, 151] on h4 "Projeto Café - Kanban" at bounding box center [189, 151] width 143 height 11
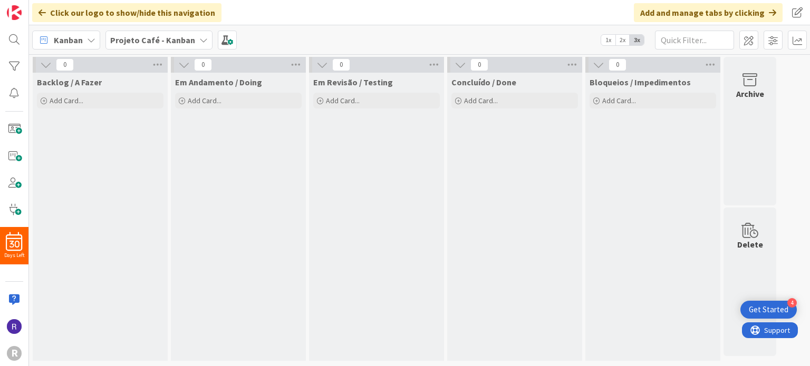
click at [157, 42] on b "Projeto Café - Kanban" at bounding box center [152, 40] width 85 height 11
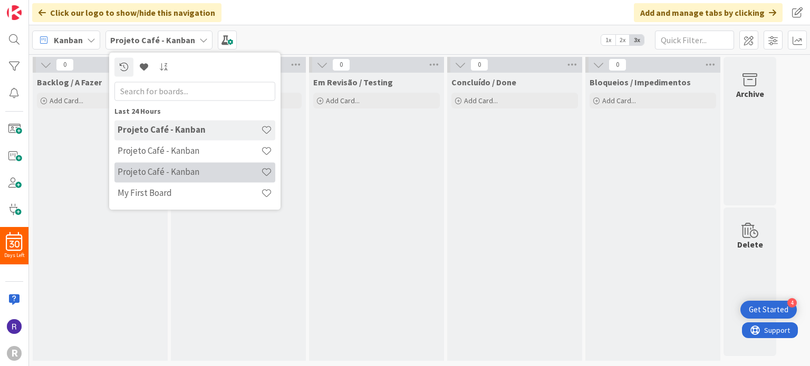
click at [156, 170] on h4 "Projeto Café - Kanban" at bounding box center [189, 172] width 143 height 11
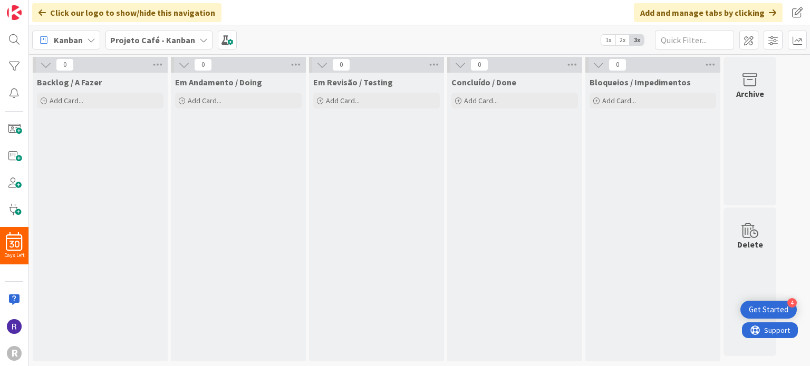
click at [147, 40] on b "Projeto Café - Kanban" at bounding box center [152, 40] width 85 height 11
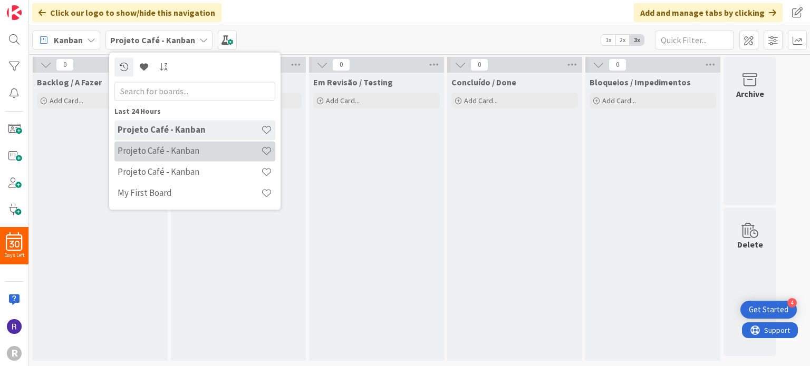
click at [153, 145] on div "Projeto Café - Kanban" at bounding box center [194, 151] width 161 height 20
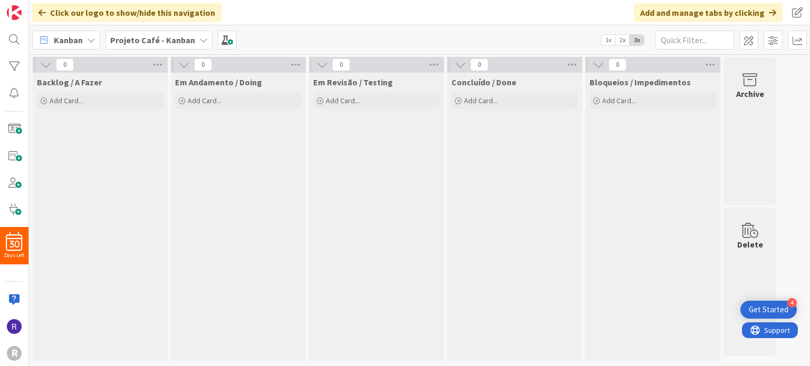
click at [769, 305] on div "Get Started" at bounding box center [769, 310] width 40 height 11
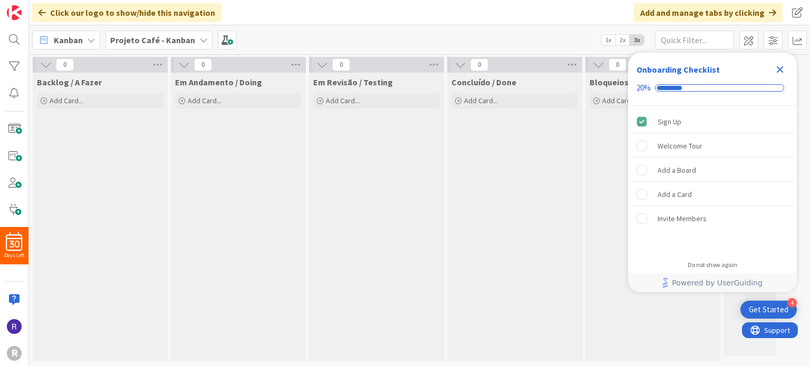
click at [784, 70] on icon "Close Checklist" at bounding box center [779, 69] width 13 height 13
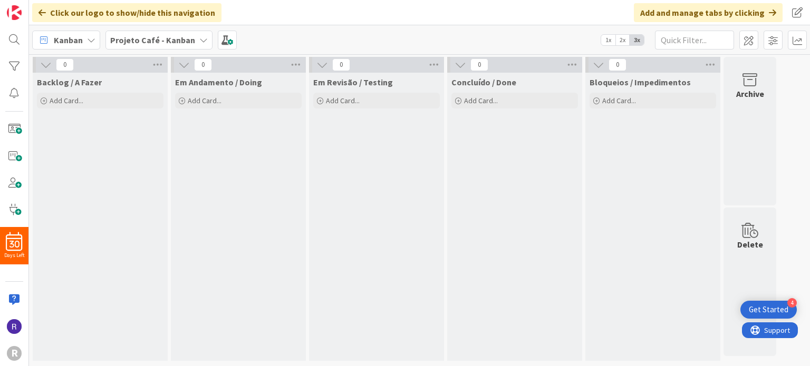
click at [356, 236] on div "Em Revisão / Testing Add Card..." at bounding box center [376, 217] width 135 height 288
click at [289, 63] on icon at bounding box center [296, 65] width 14 height 16
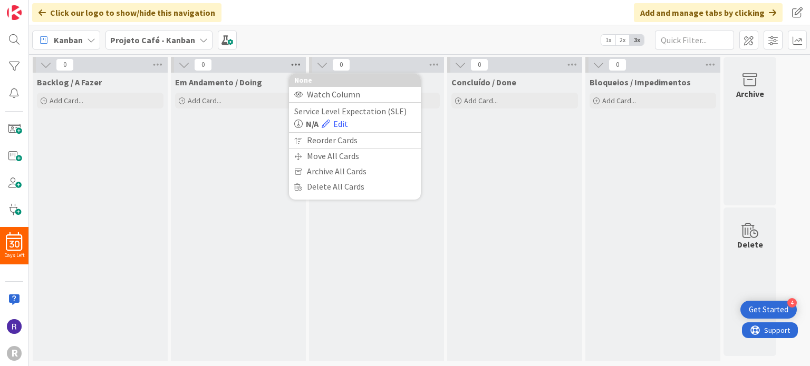
click at [289, 63] on icon at bounding box center [296, 65] width 14 height 16
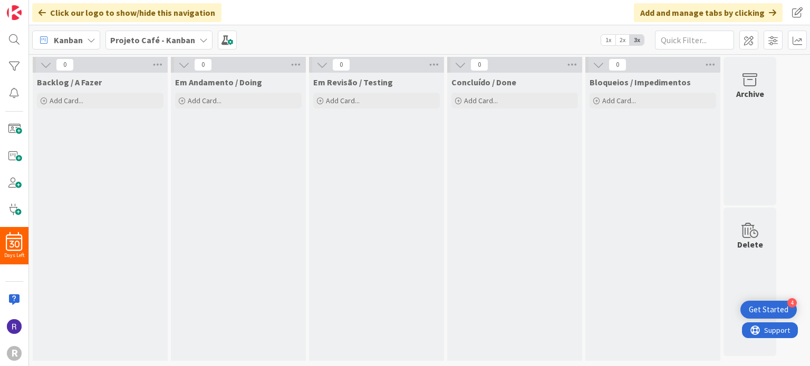
click at [303, 64] on div "0" at bounding box center [238, 65] width 135 height 16
click at [299, 63] on icon at bounding box center [296, 65] width 14 height 16
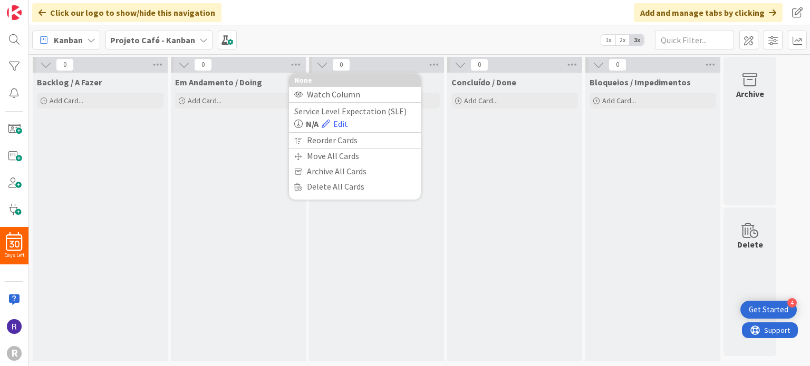
click at [185, 67] on icon at bounding box center [184, 65] width 12 height 12
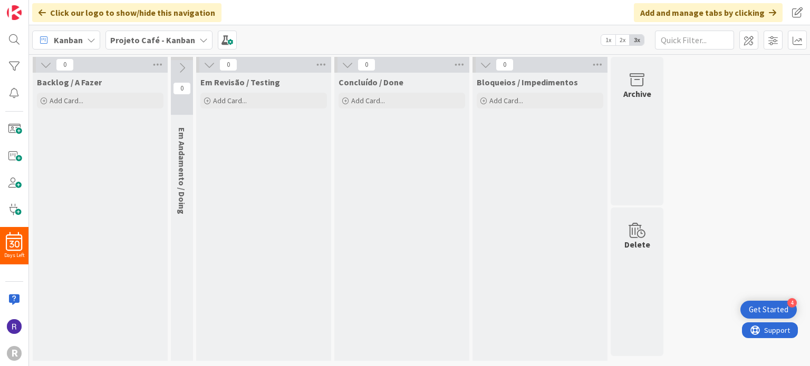
click at [185, 67] on icon at bounding box center [182, 68] width 12 height 12
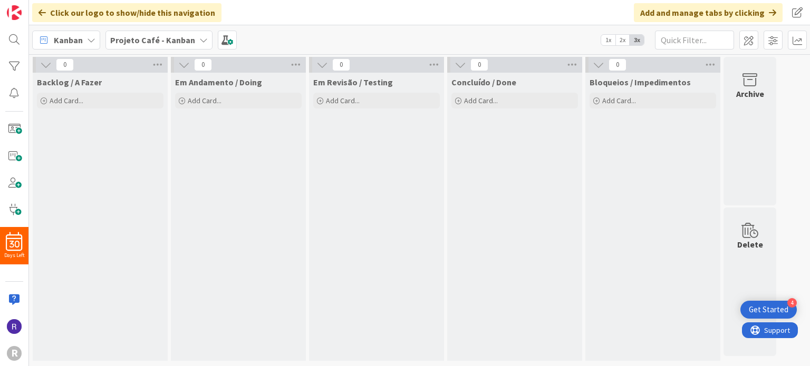
click at [44, 10] on icon at bounding box center [41, 12] width 7 height 8
click at [86, 42] on div "Kanban" at bounding box center [66, 40] width 68 height 19
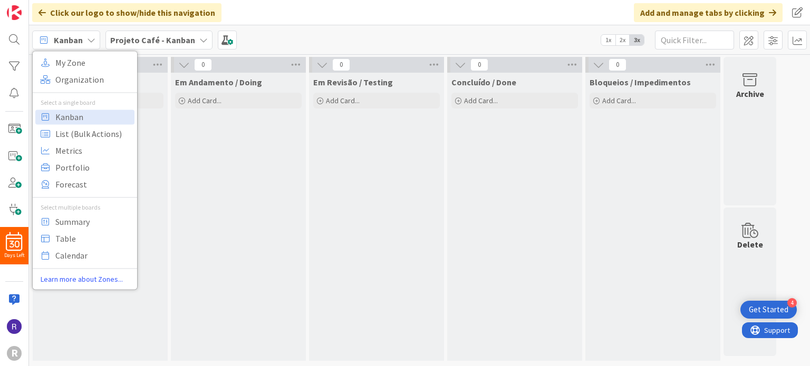
click at [88, 41] on icon at bounding box center [91, 40] width 8 height 8
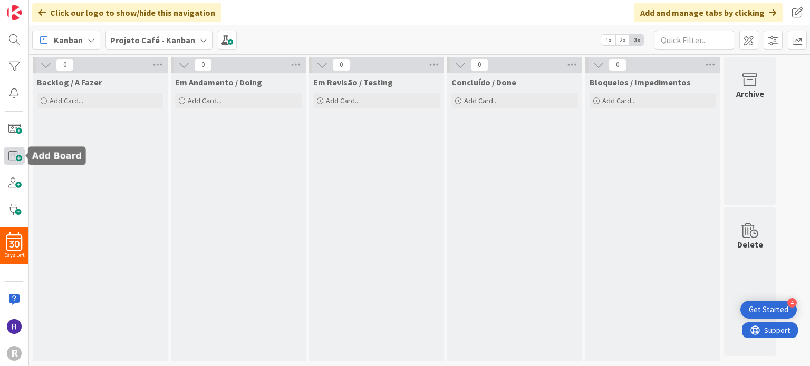
click at [18, 149] on span at bounding box center [14, 156] width 21 height 18
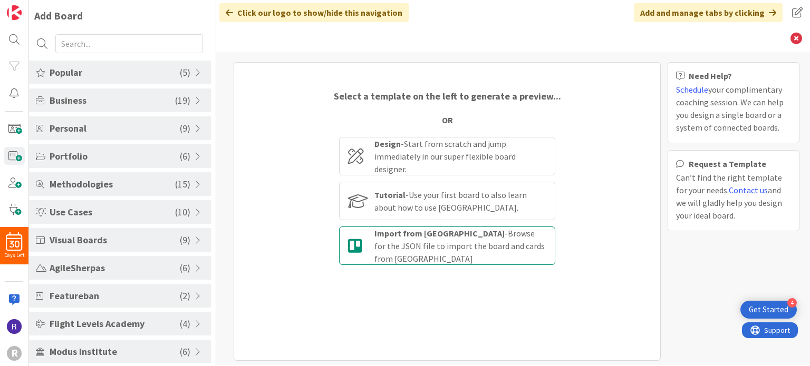
click at [419, 239] on b "Import from [GEOGRAPHIC_DATA]" at bounding box center [439, 233] width 130 height 11
click at [0, 0] on input "Import from [PERSON_NAME] - Browse for the JSON file to import the board and ca…" at bounding box center [0, 0] width 0 height 0
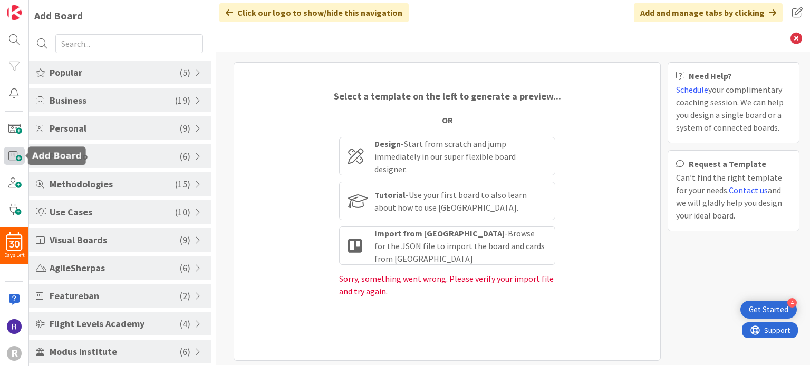
click at [15, 161] on span at bounding box center [14, 156] width 21 height 18
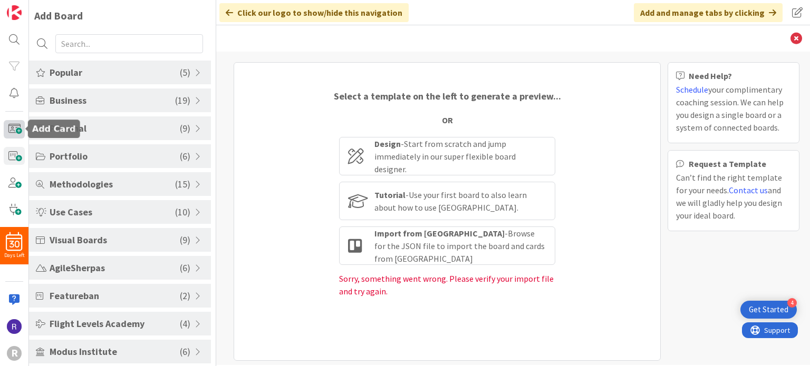
click at [11, 128] on span at bounding box center [14, 129] width 21 height 18
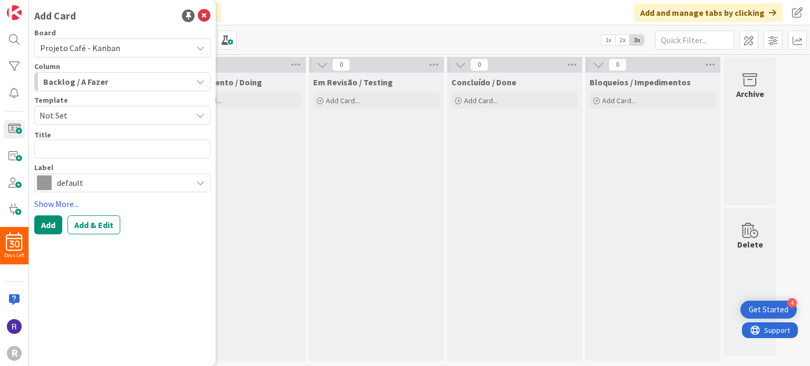
click at [361, 169] on div "Em Revisão / Testing Add Card..." at bounding box center [376, 217] width 135 height 288
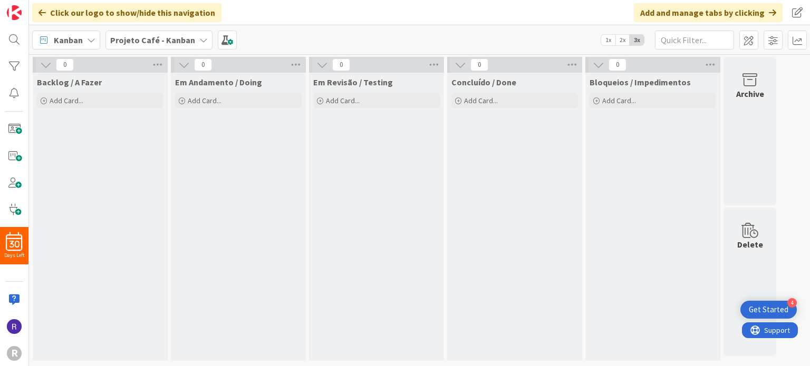
click at [185, 41] on b "Projeto Café - Kanban" at bounding box center [152, 40] width 85 height 11
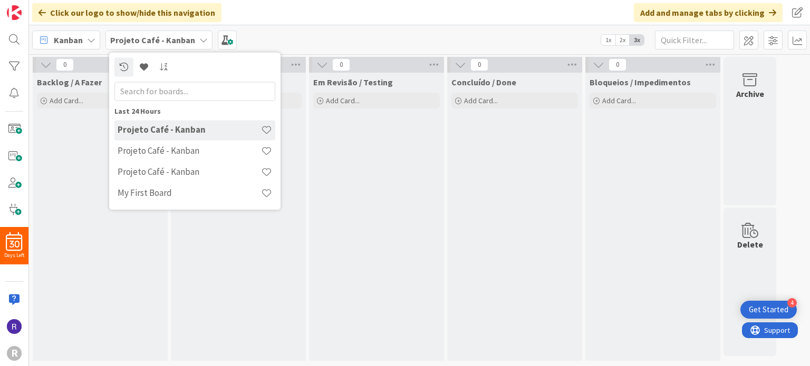
click at [390, 211] on div "Em Revisão / Testing Add Card..." at bounding box center [376, 217] width 135 height 288
